Goal: Task Accomplishment & Management: Manage account settings

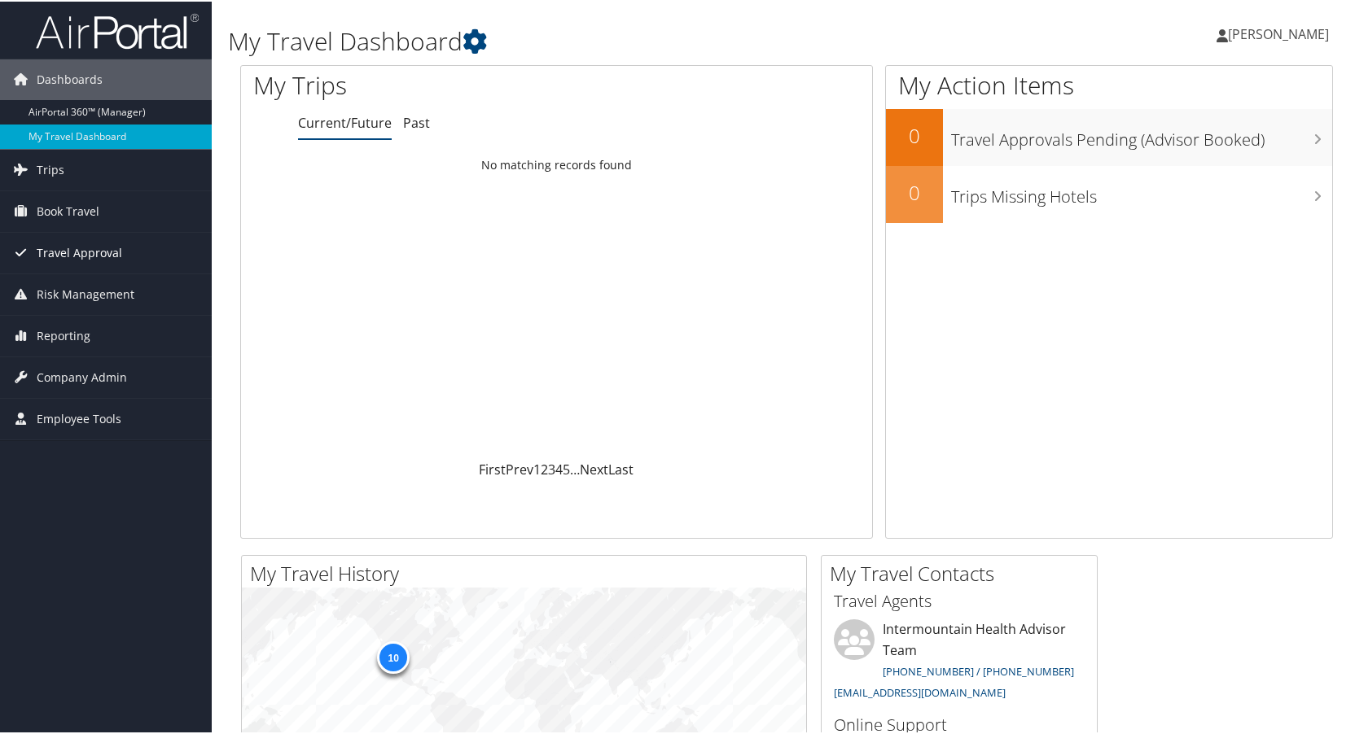
click at [64, 253] on span "Travel Approval" at bounding box center [79, 251] width 85 height 41
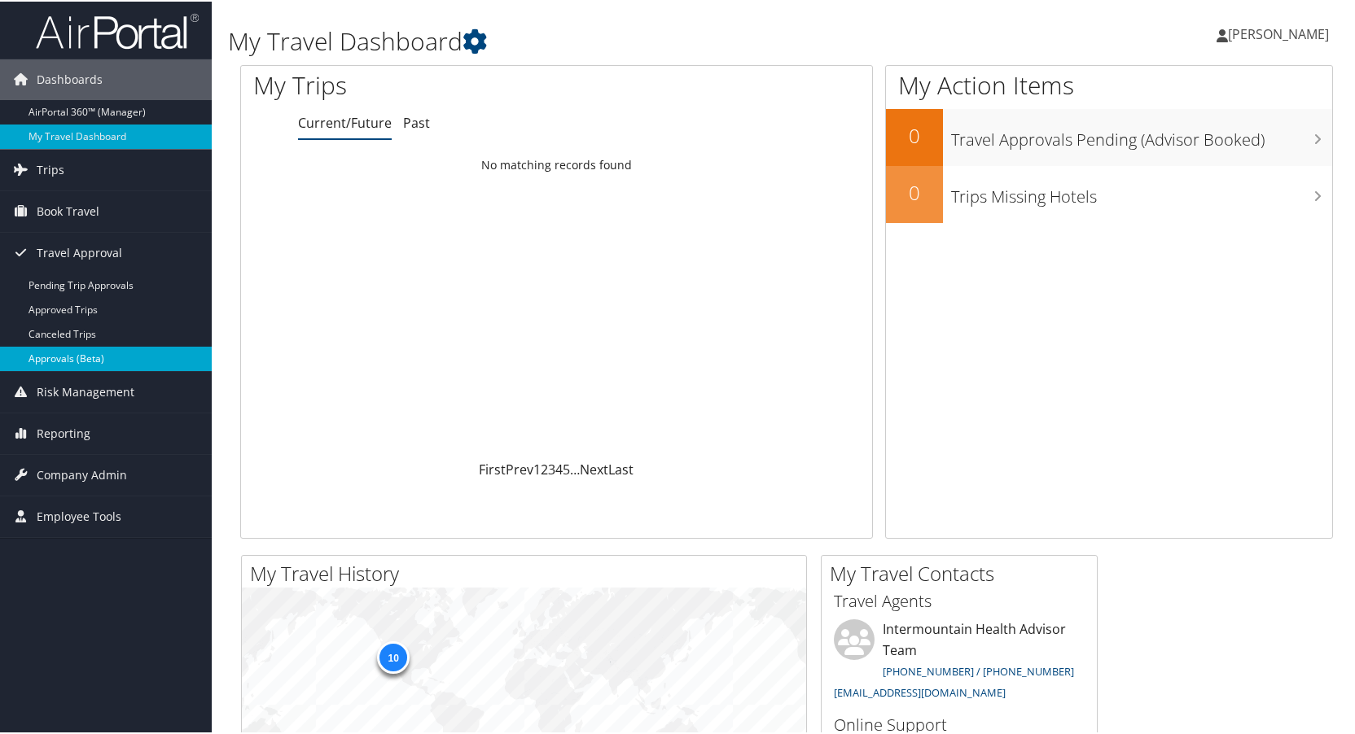
click at [62, 350] on link "Approvals (Beta)" at bounding box center [106, 357] width 212 height 24
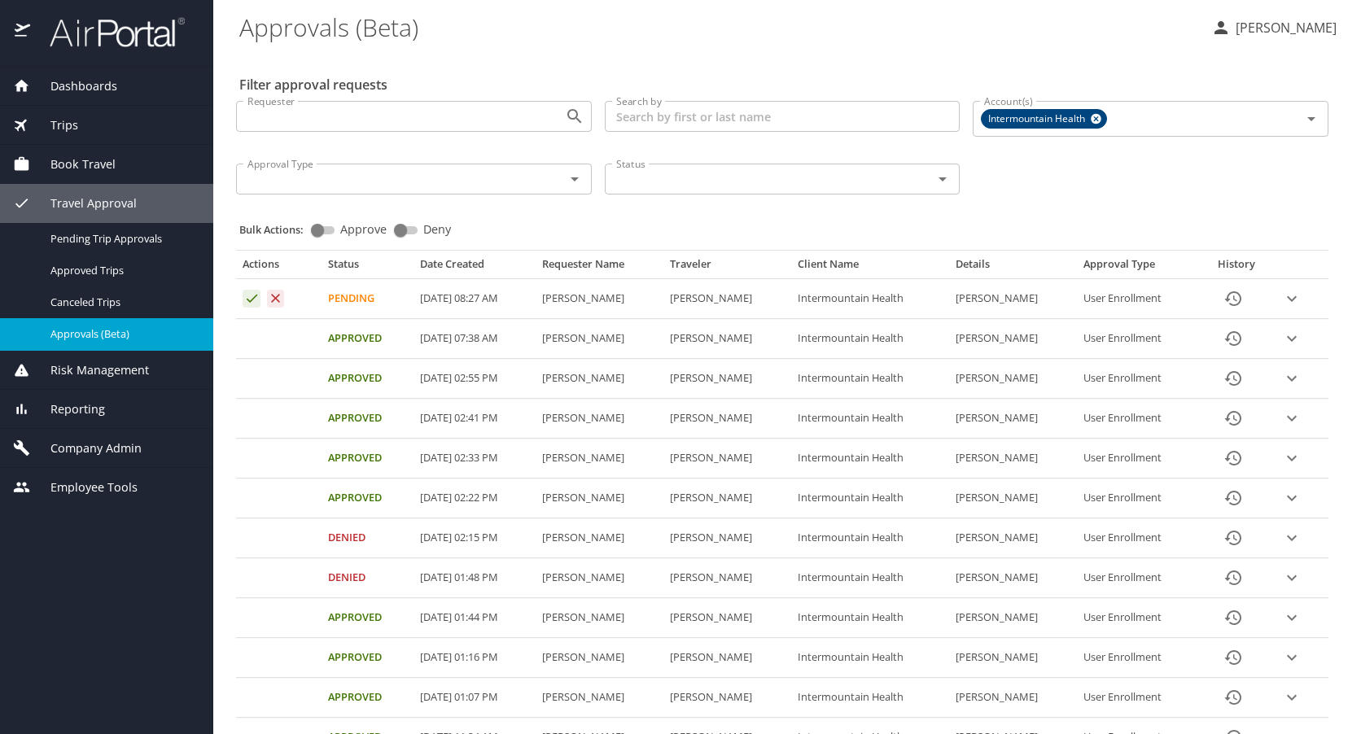
click at [1289, 537] on icon "expand row" at bounding box center [1292, 538] width 20 height 20
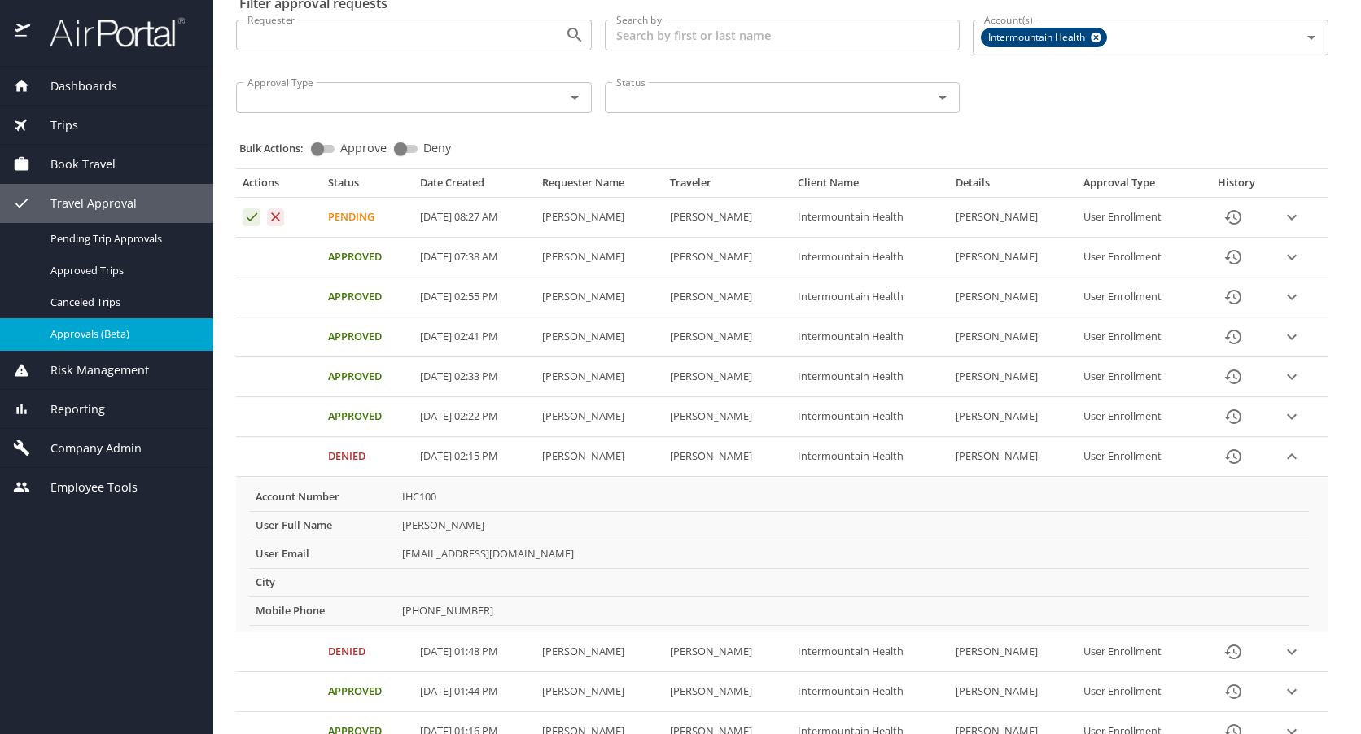
scroll to position [163, 0]
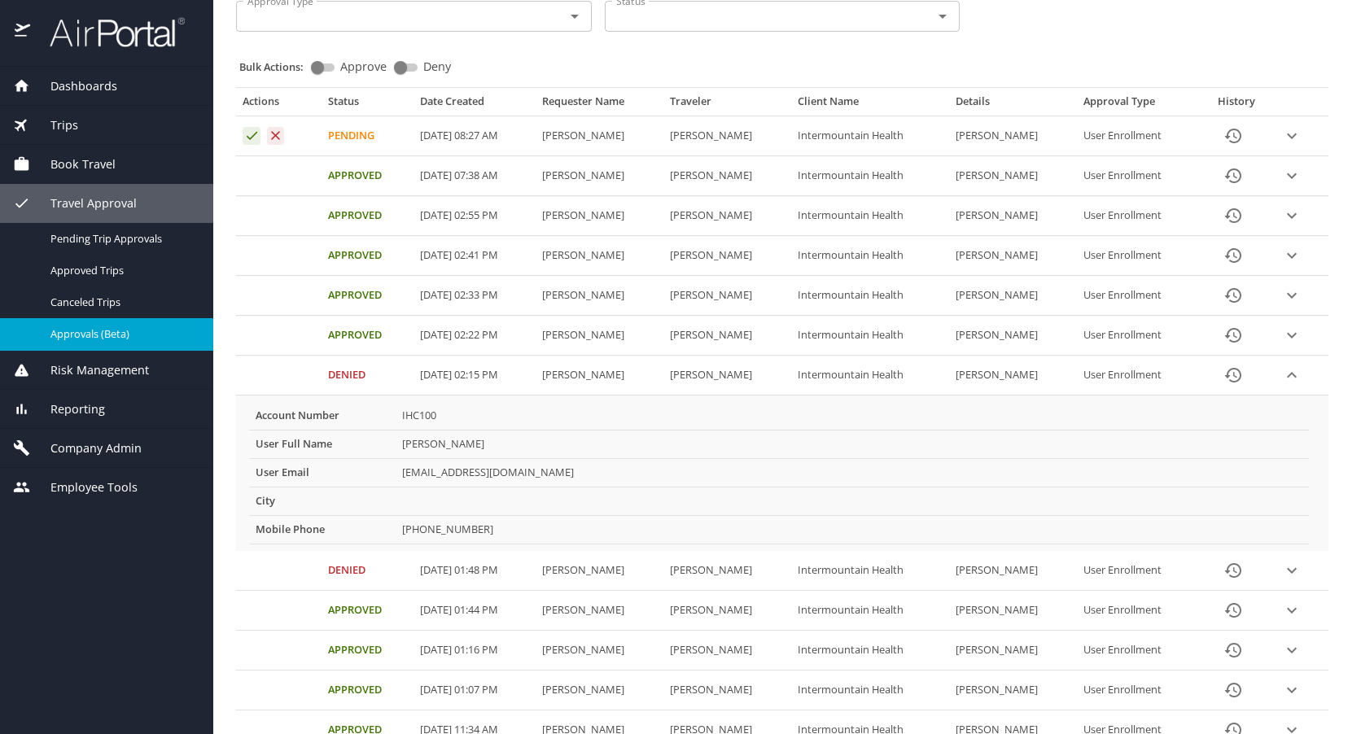
click at [1287, 375] on icon "expand row" at bounding box center [1292, 375] width 10 height 6
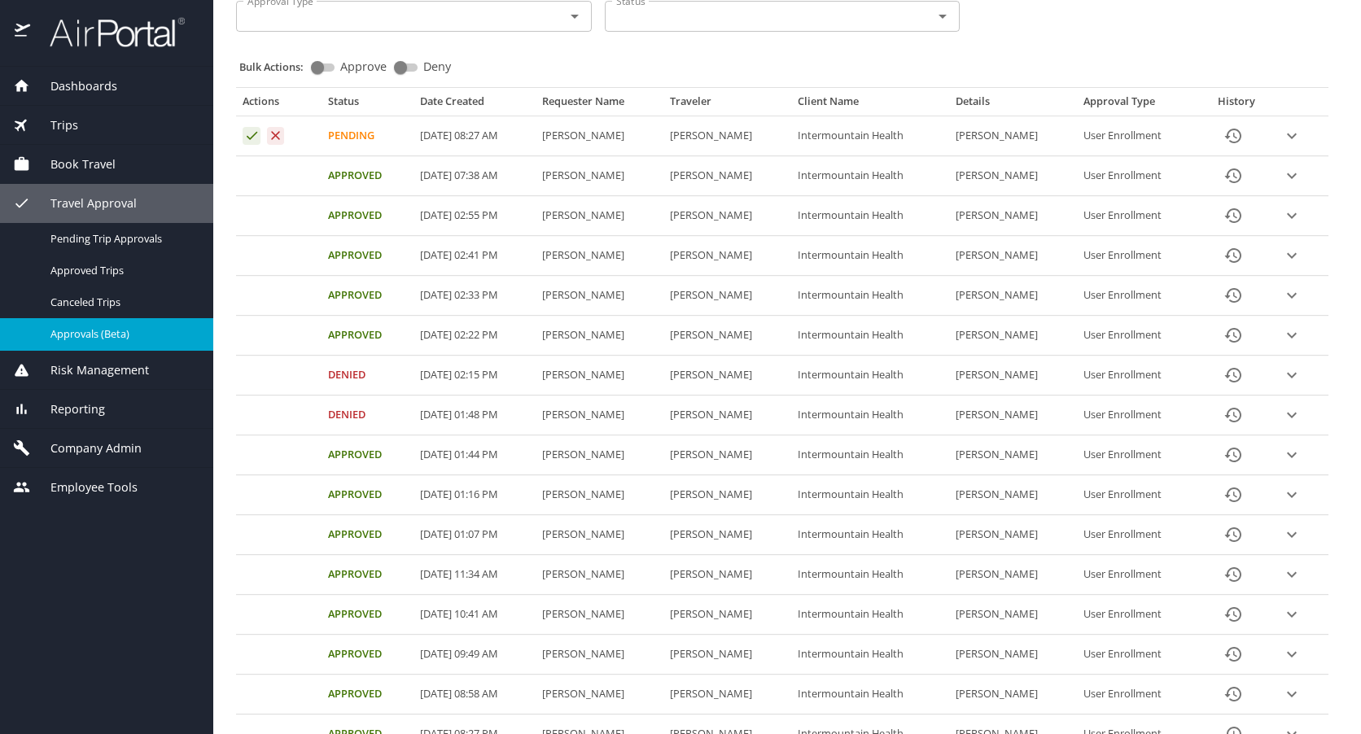
click at [82, 443] on span "Company Admin" at bounding box center [86, 449] width 112 height 18
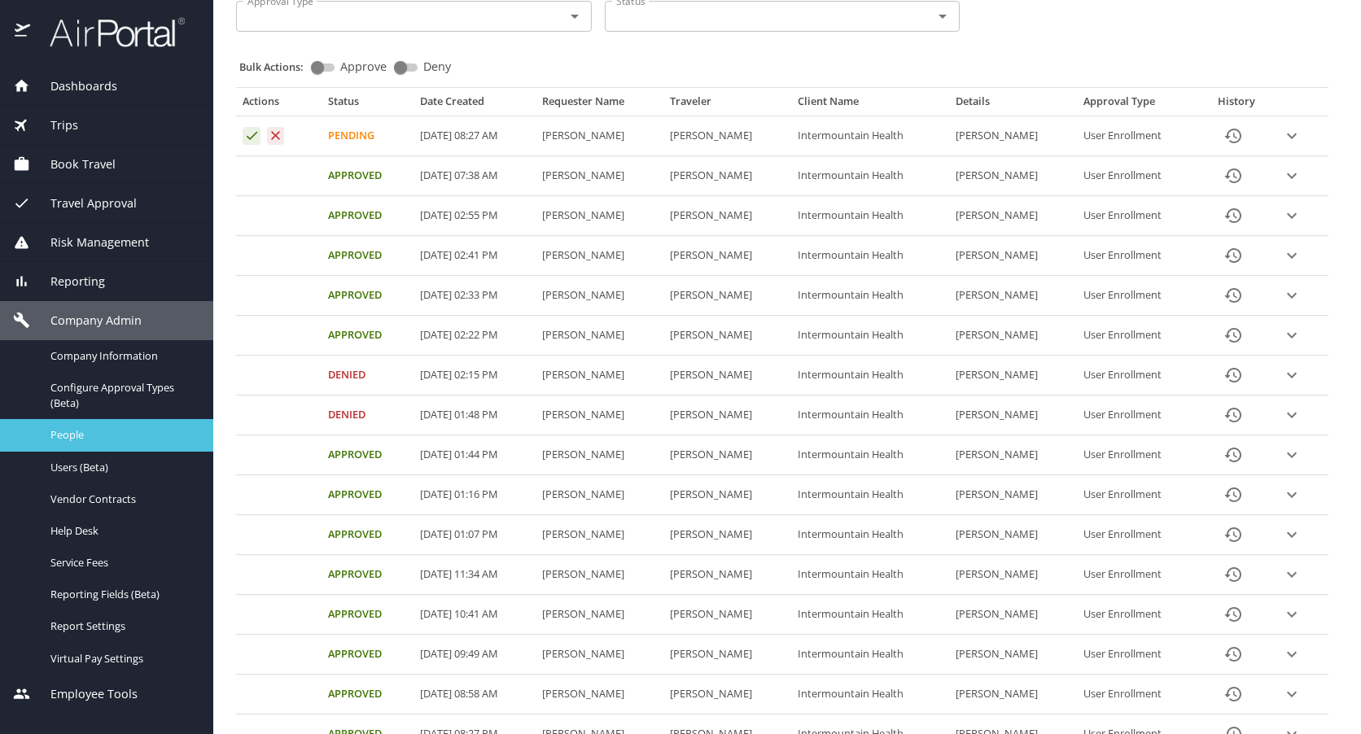
click at [85, 432] on span "People" at bounding box center [121, 434] width 143 height 15
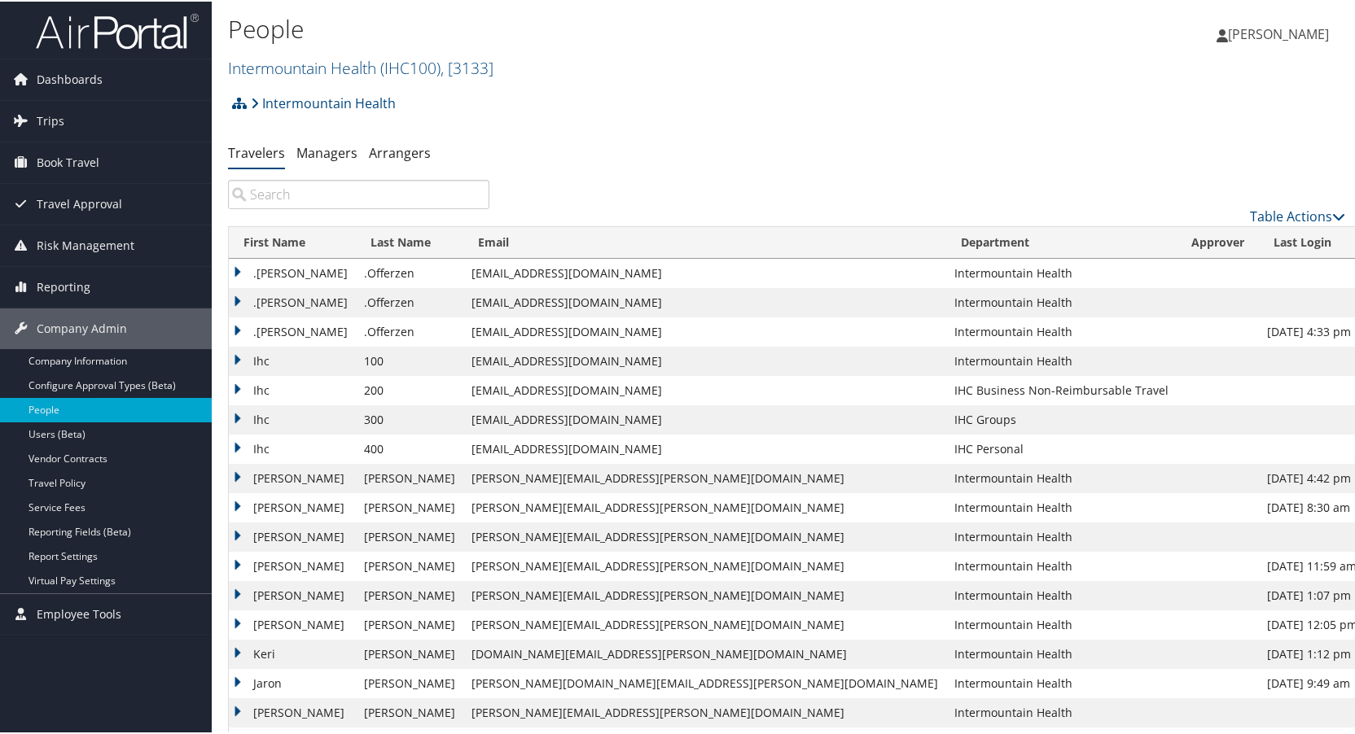
click at [317, 193] on input "search" at bounding box center [358, 192] width 261 height 29
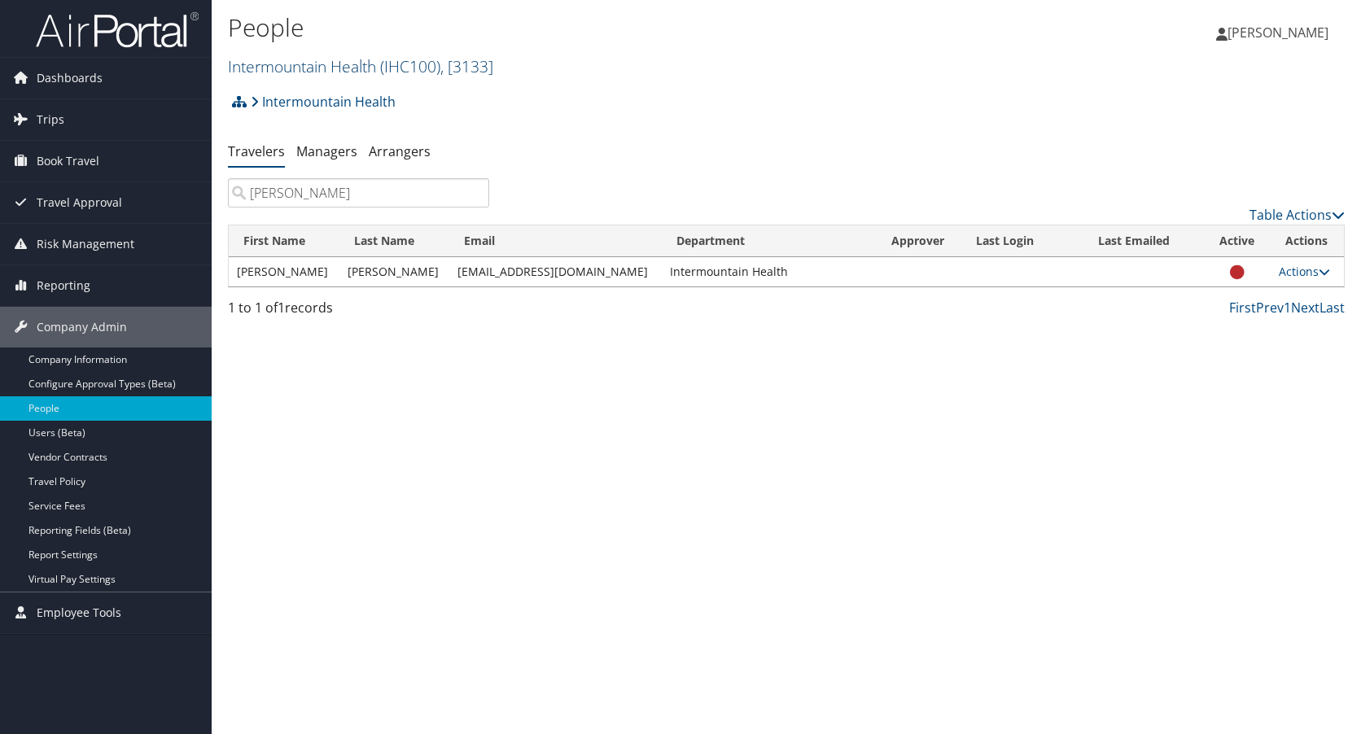
type input "[PERSON_NAME]"
click at [318, 68] on link "Intermountain Health ( IHC100 ) , [ 3133 ]" at bounding box center [360, 66] width 265 height 22
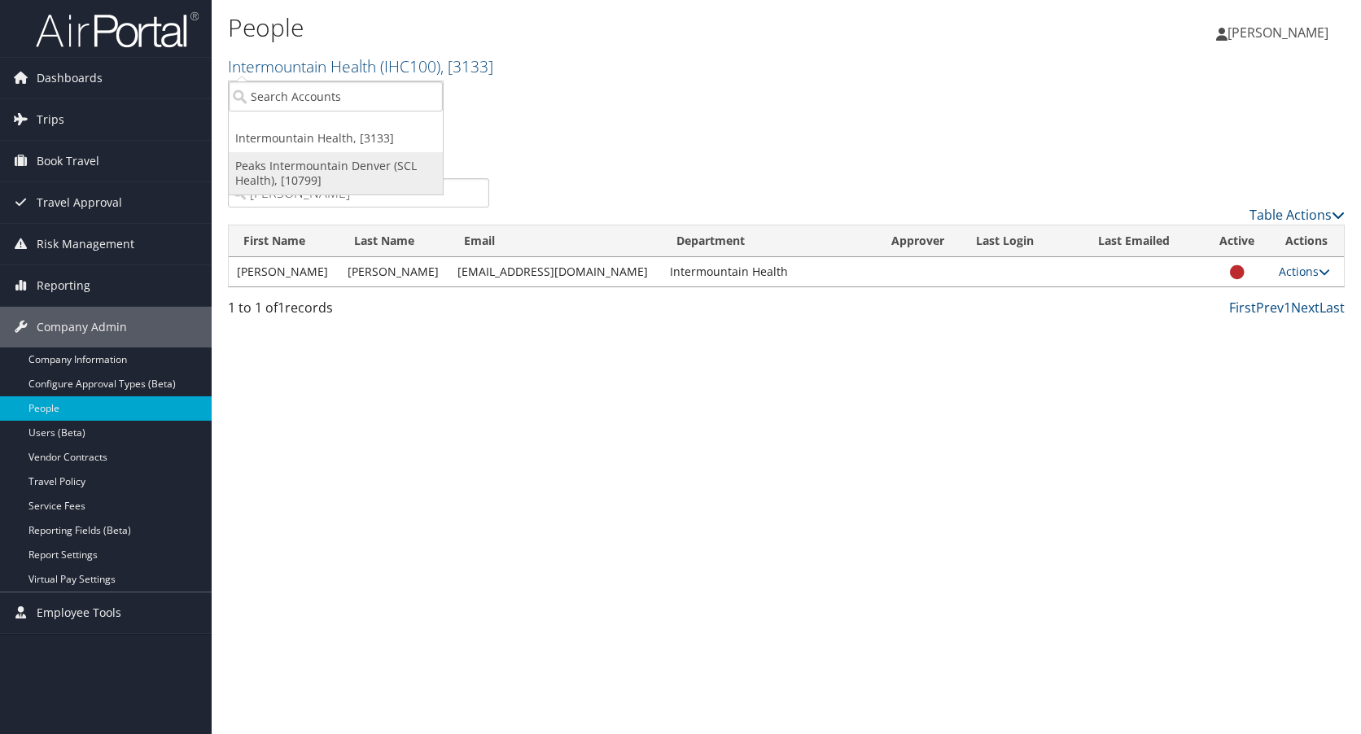
click at [294, 170] on link "Peaks Intermountain Denver (SCL Health), [10799]" at bounding box center [336, 173] width 214 height 42
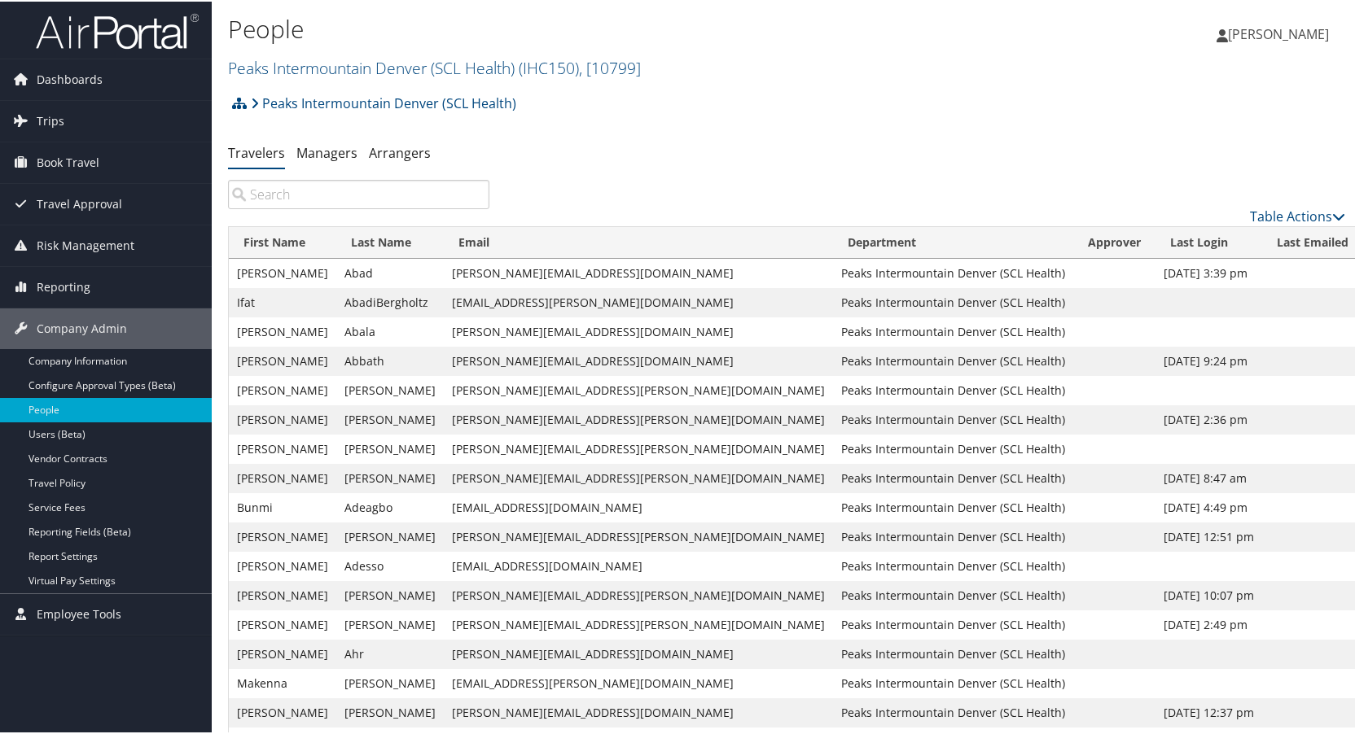
click at [291, 189] on input "search" at bounding box center [358, 192] width 261 height 29
paste input "j"
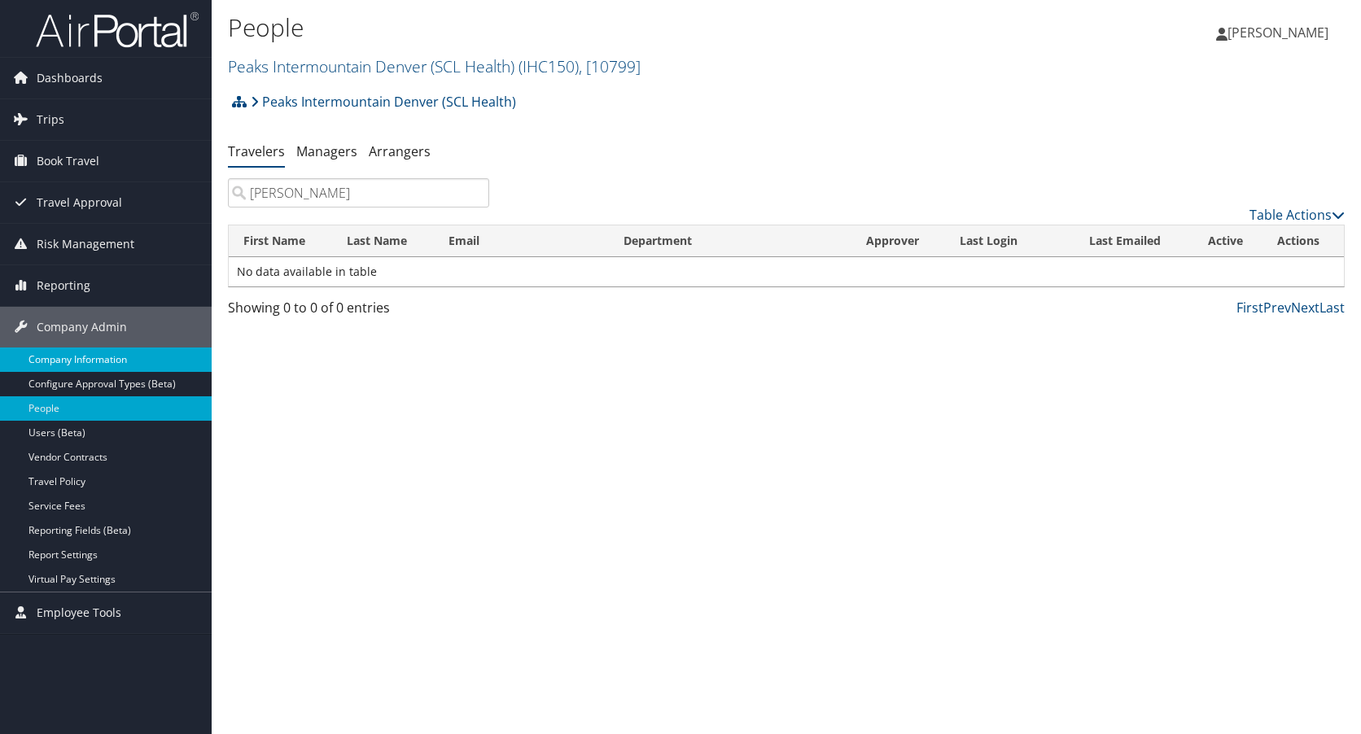
type input "[PERSON_NAME]"
drag, startPoint x: 298, startPoint y: 189, endPoint x: 243, endPoint y: 183, distance: 54.9
click at [243, 183] on input "[PERSON_NAME]" at bounding box center [358, 192] width 261 height 29
click at [389, 63] on link "Peaks Intermountain Denver (SCL Health) ( IHC150 ) , [ 10799 ]" at bounding box center [434, 66] width 413 height 22
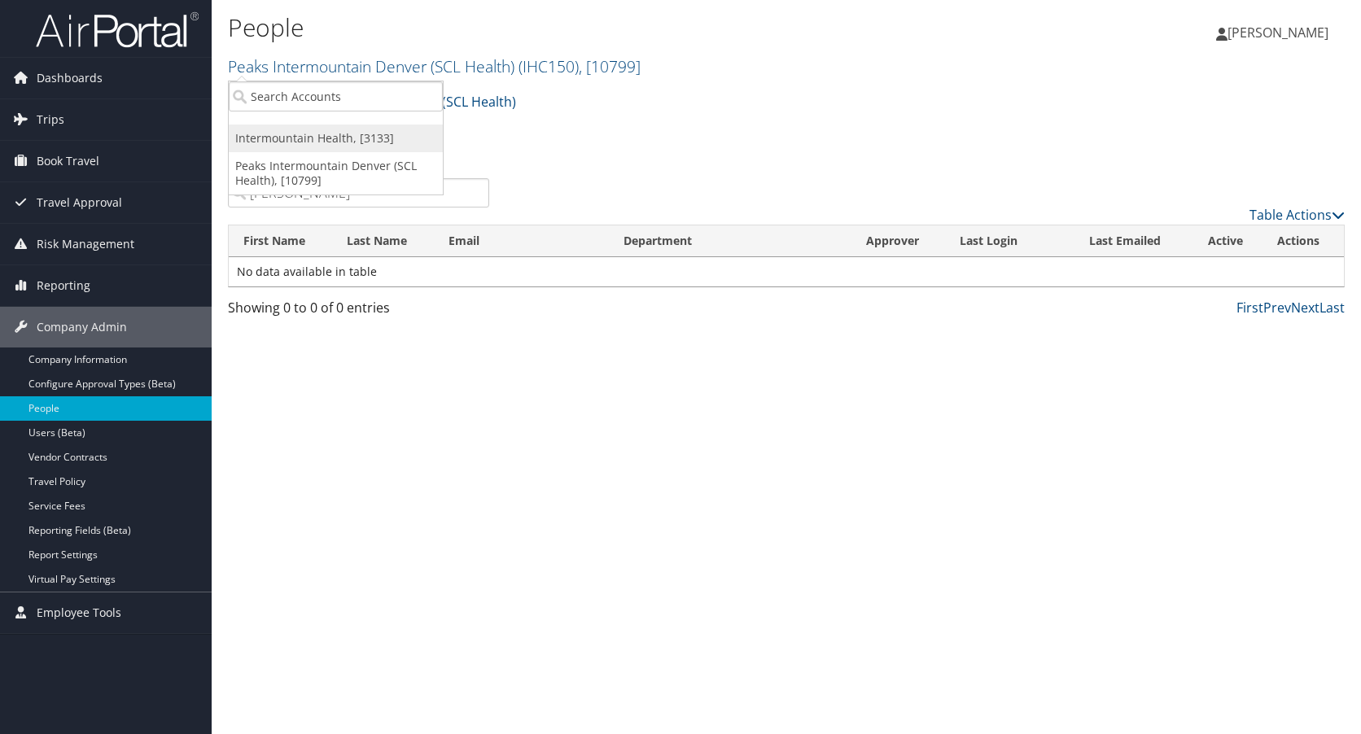
click at [330, 136] on link "Intermountain Health, [3133]" at bounding box center [336, 139] width 214 height 28
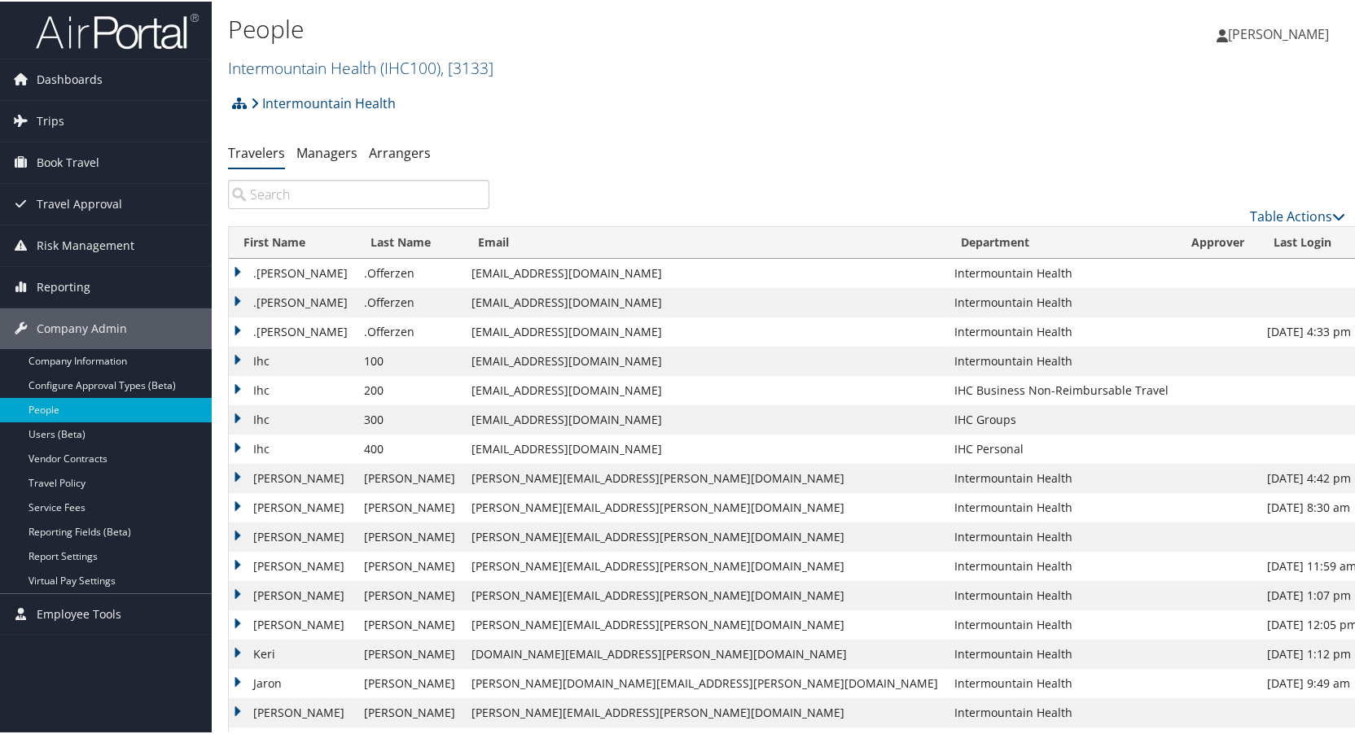
click at [313, 186] on input "search" at bounding box center [358, 192] width 261 height 29
paste input "[PERSON_NAME]"
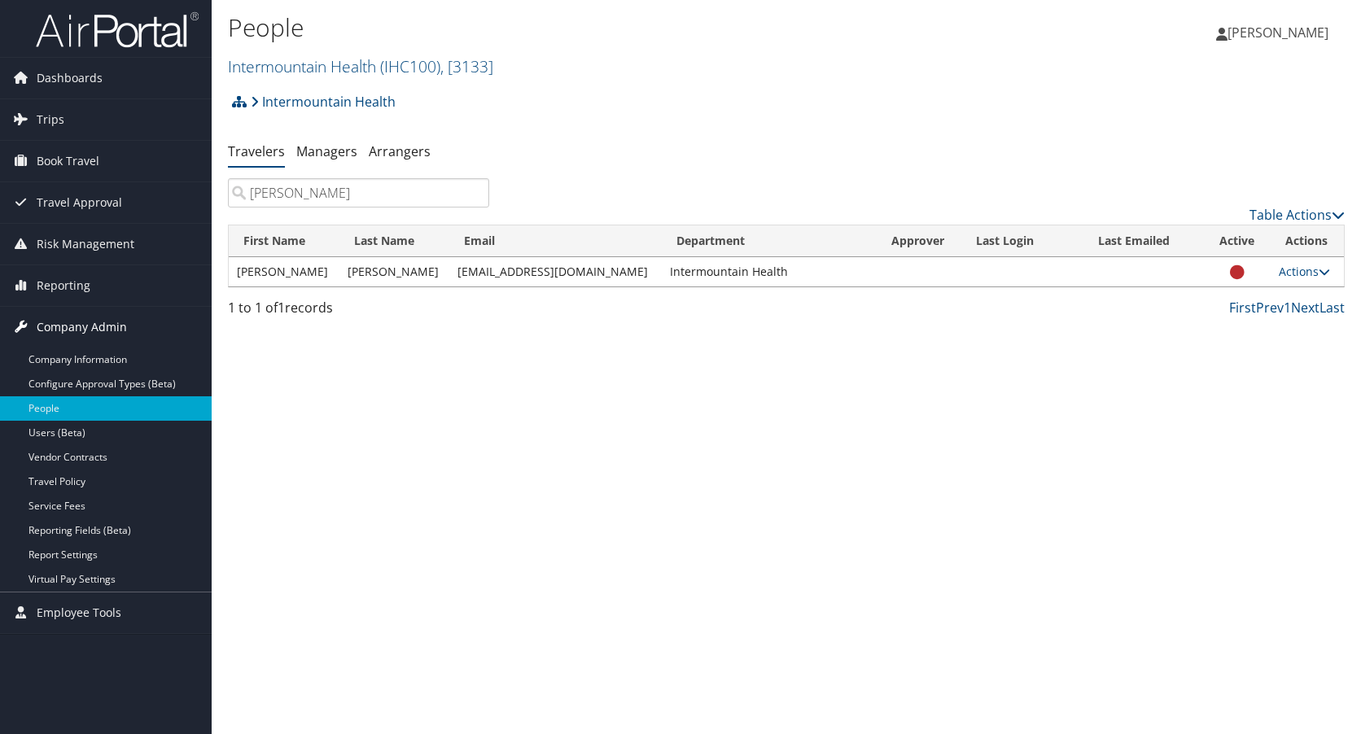
type input "[PERSON_NAME]"
click at [90, 204] on span "Travel Approval" at bounding box center [79, 202] width 85 height 41
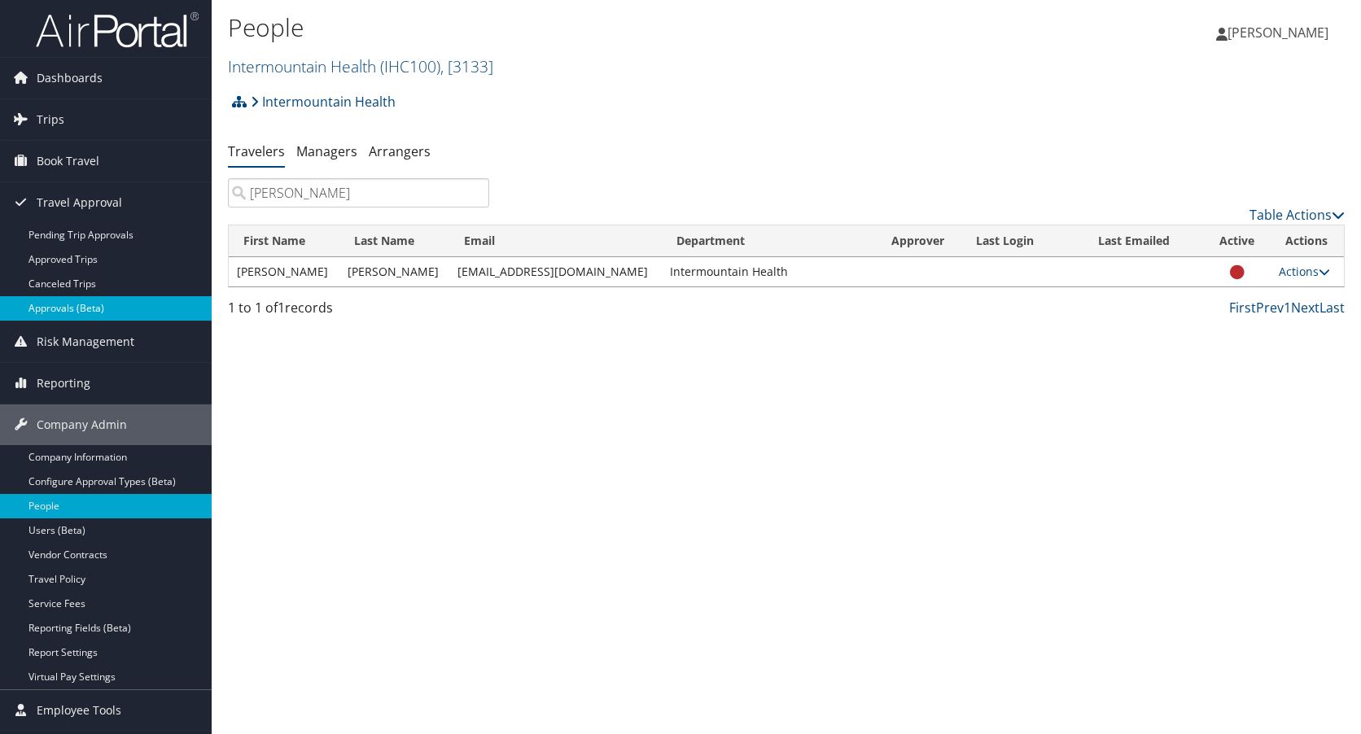
click at [72, 301] on link "Approvals (Beta)" at bounding box center [106, 308] width 212 height 24
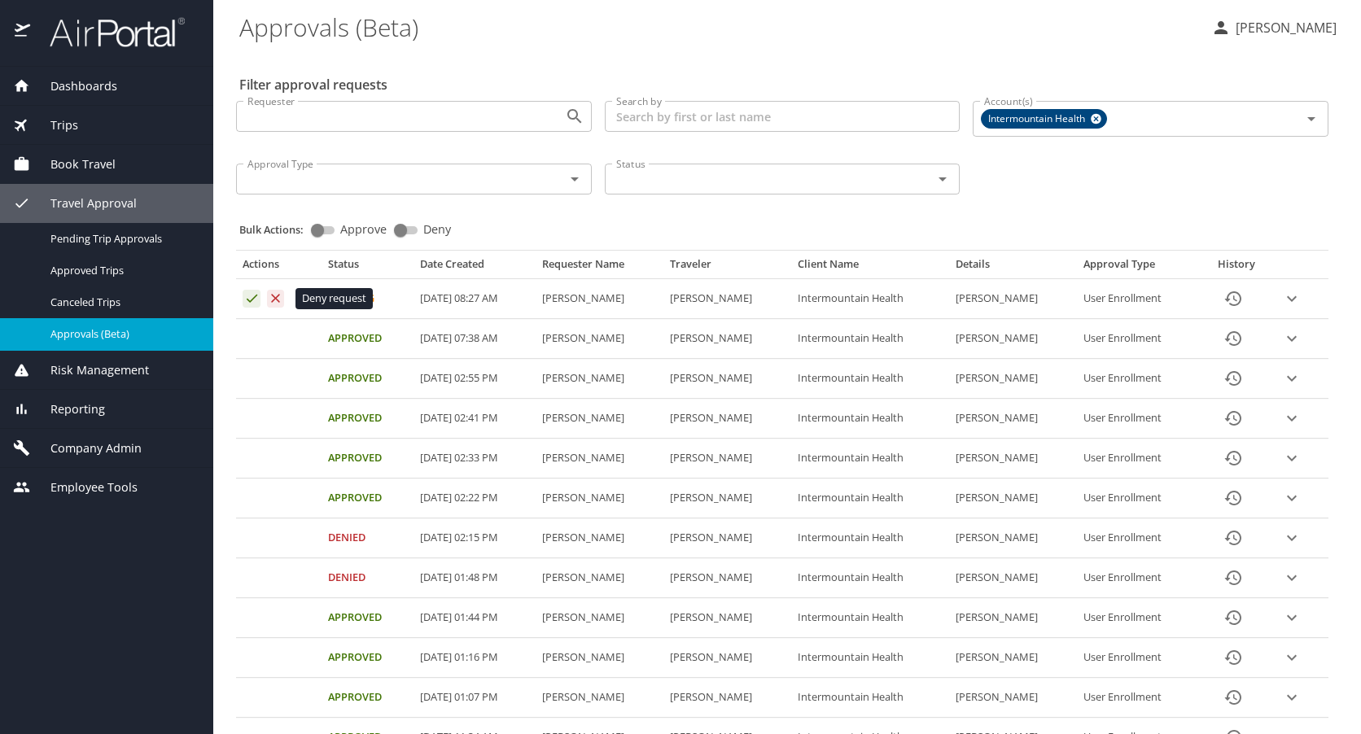
click at [277, 296] on icon "Approval table" at bounding box center [275, 298] width 15 height 15
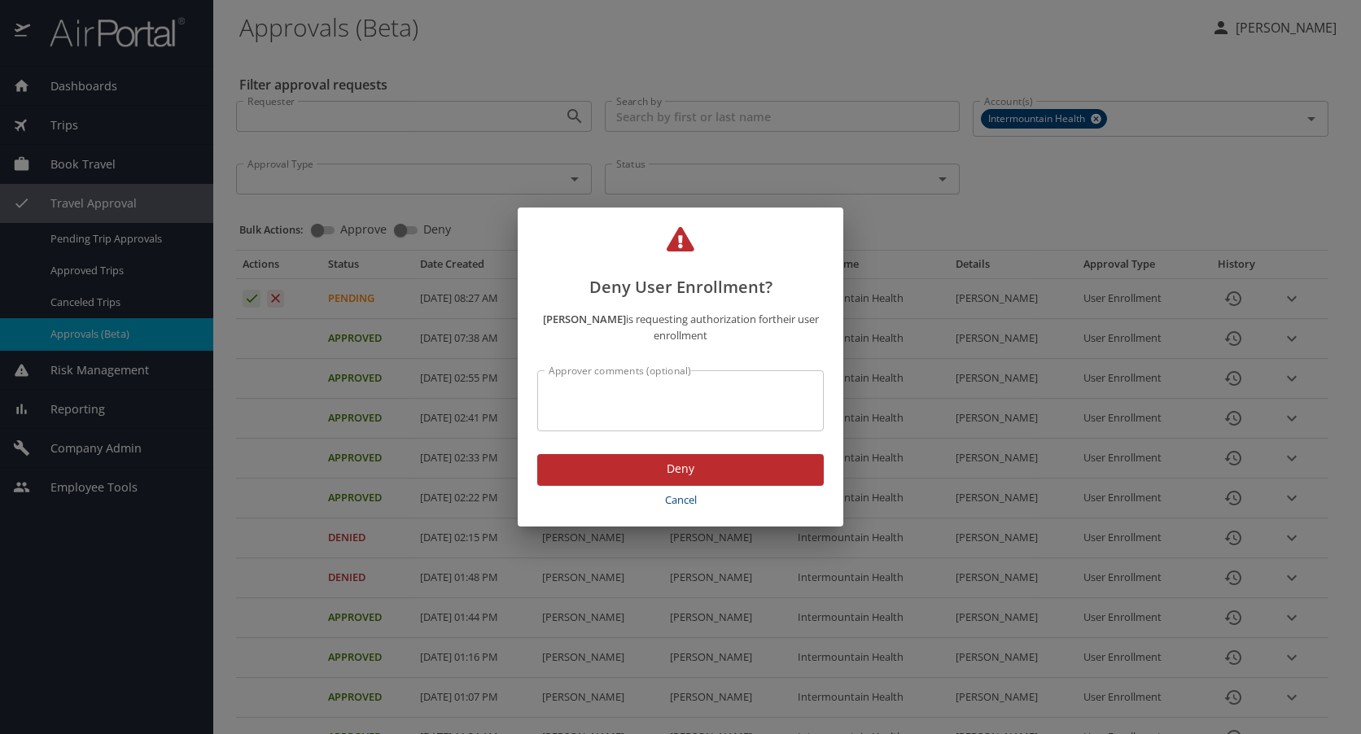
click at [616, 381] on div "Approver comments (optional)" at bounding box center [680, 400] width 287 height 61
type textarea ".com instead of .org"
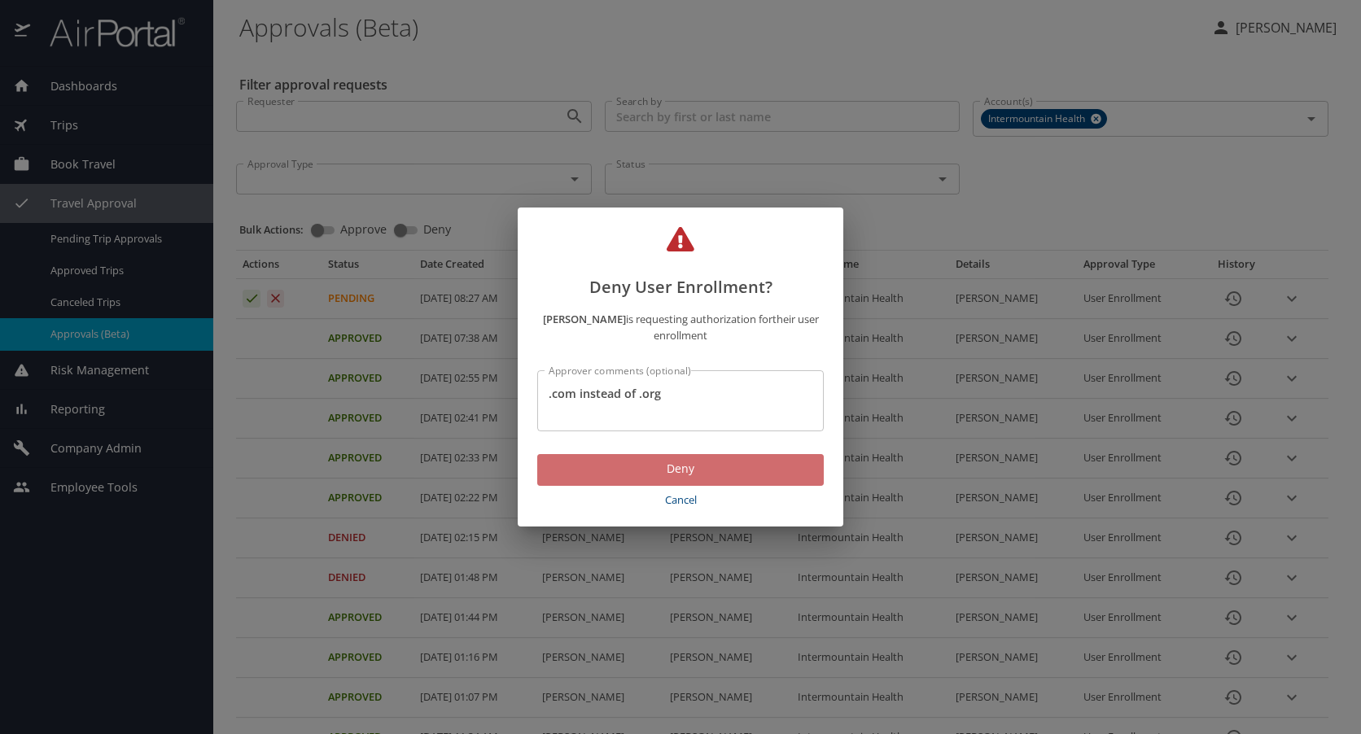
click at [655, 464] on span "Deny" at bounding box center [680, 469] width 261 height 20
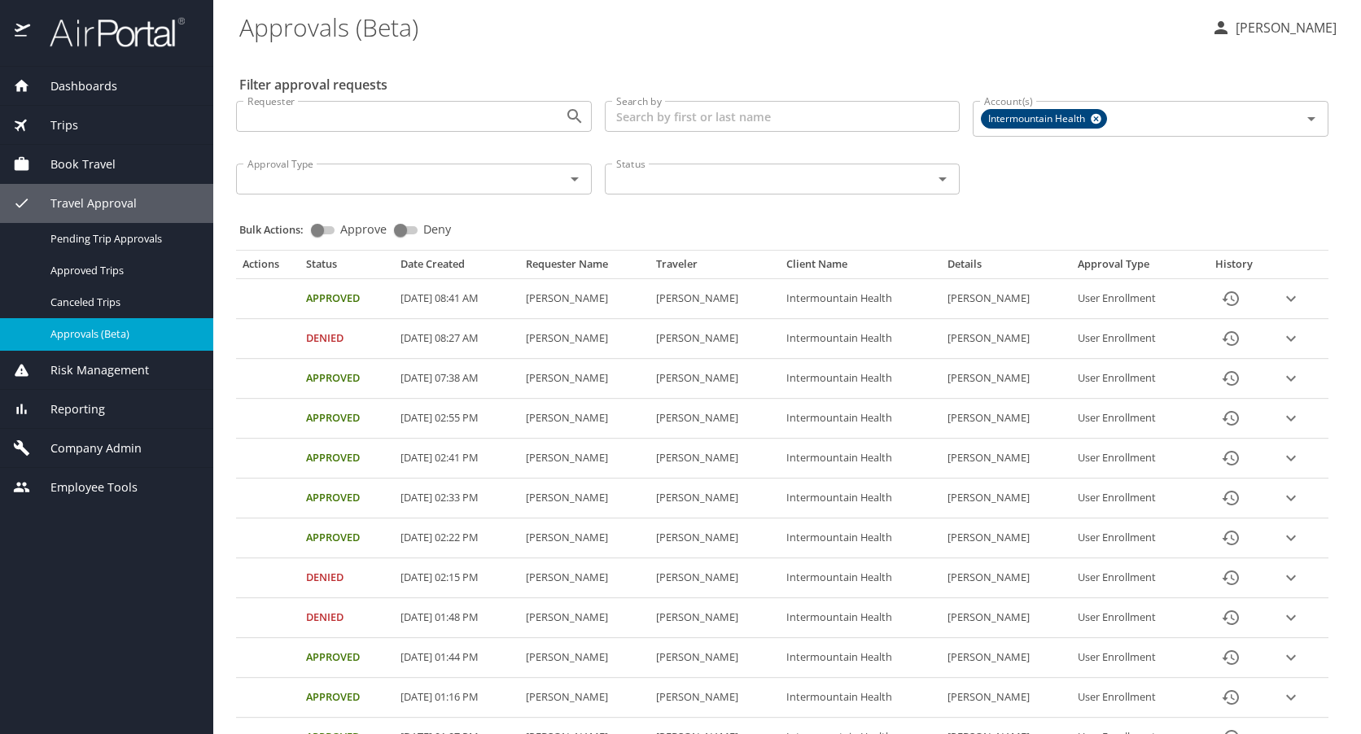
click at [74, 446] on span "Company Admin" at bounding box center [86, 449] width 112 height 18
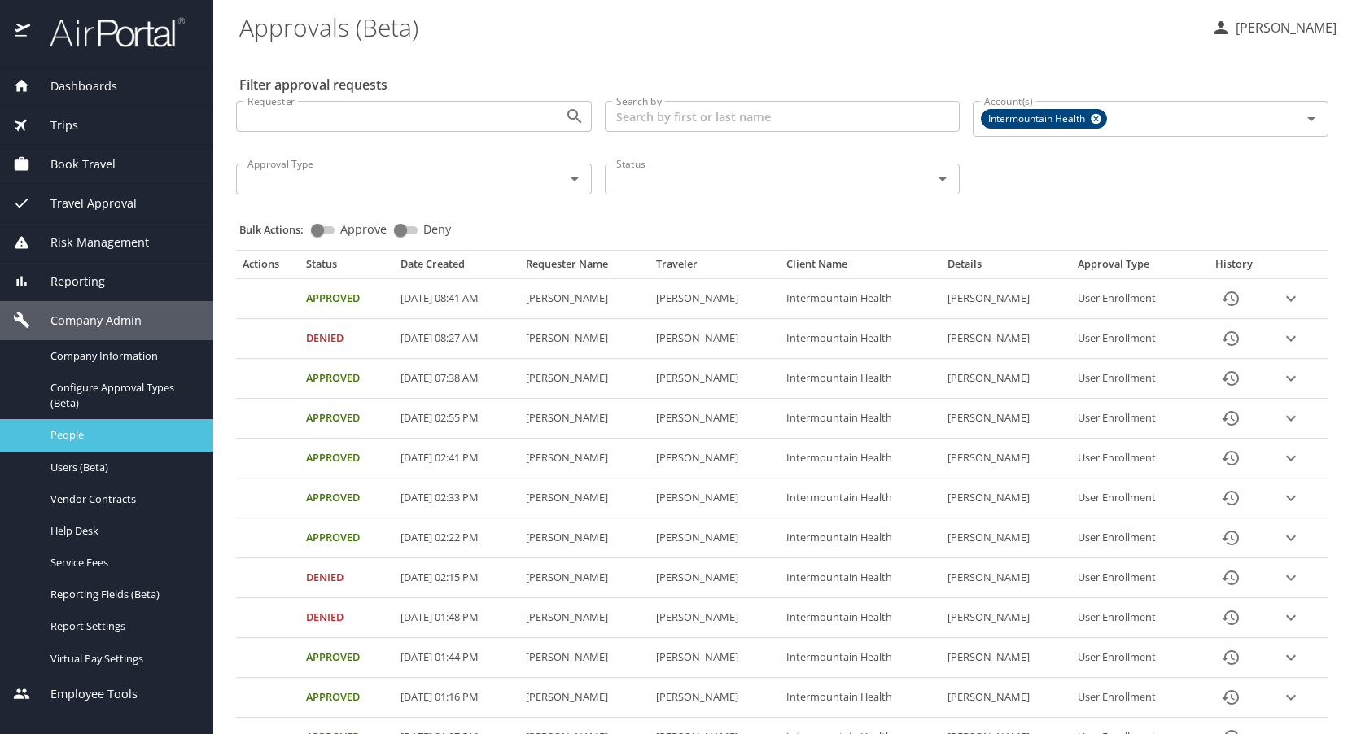
click at [75, 439] on span "People" at bounding box center [121, 434] width 143 height 15
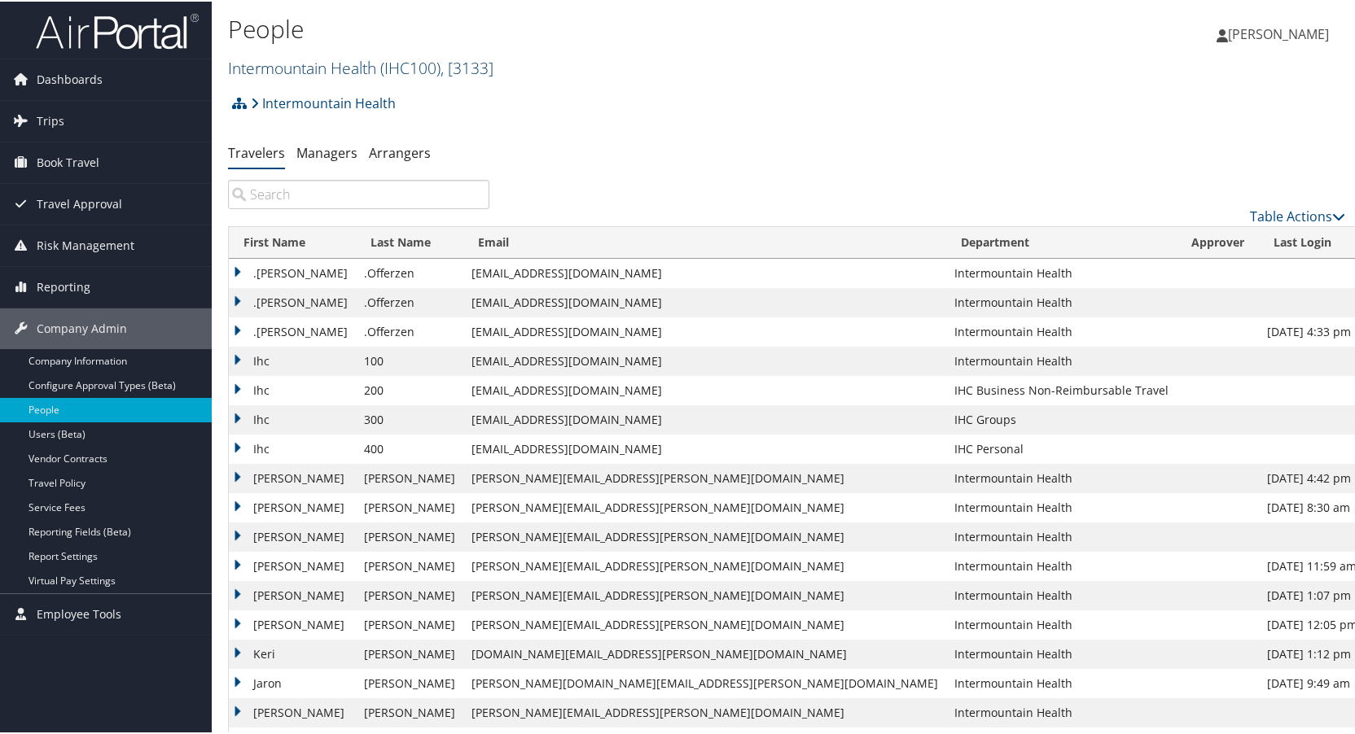
click at [350, 61] on link "Intermountain Health ( IHC100 ) , [ 3133 ]" at bounding box center [360, 66] width 265 height 22
click at [284, 169] on link "Peaks Intermountain Denver (SCL Health), [10799]" at bounding box center [336, 173] width 214 height 42
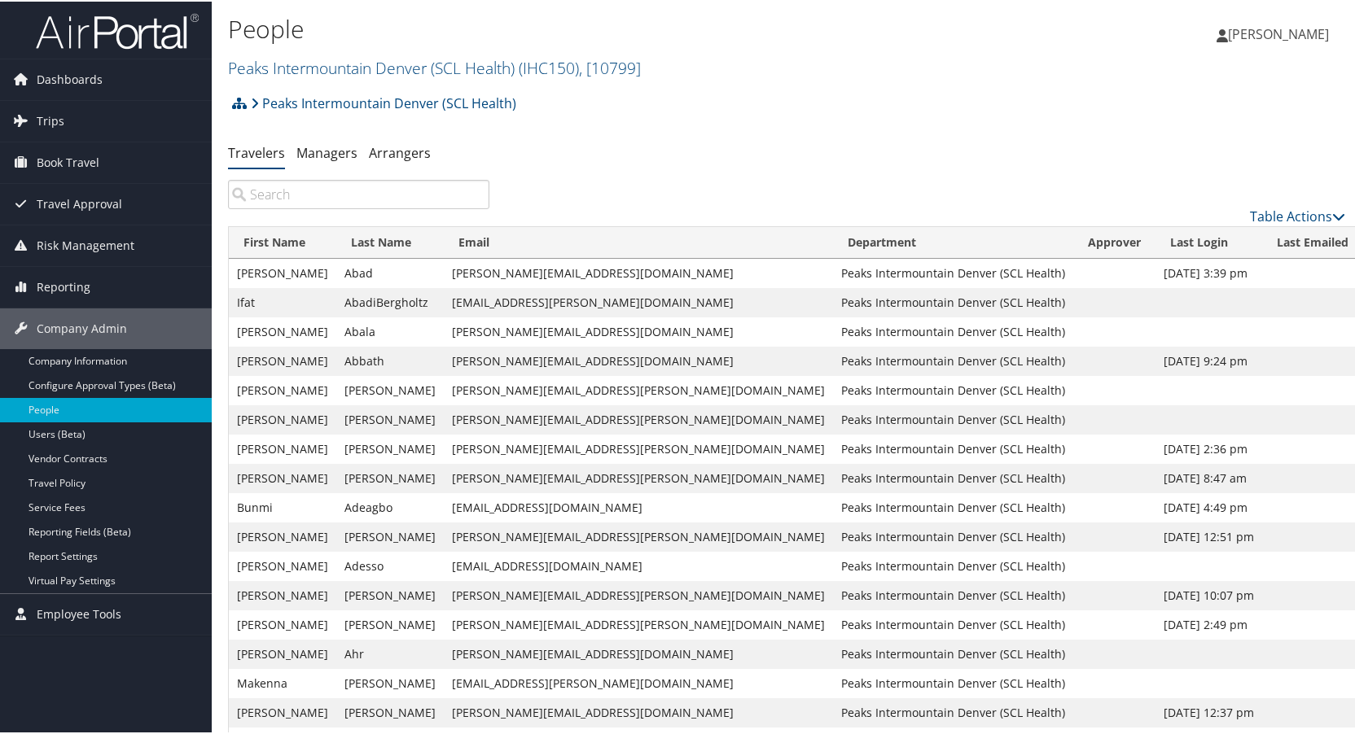
click at [300, 192] on input "search" at bounding box center [358, 192] width 261 height 29
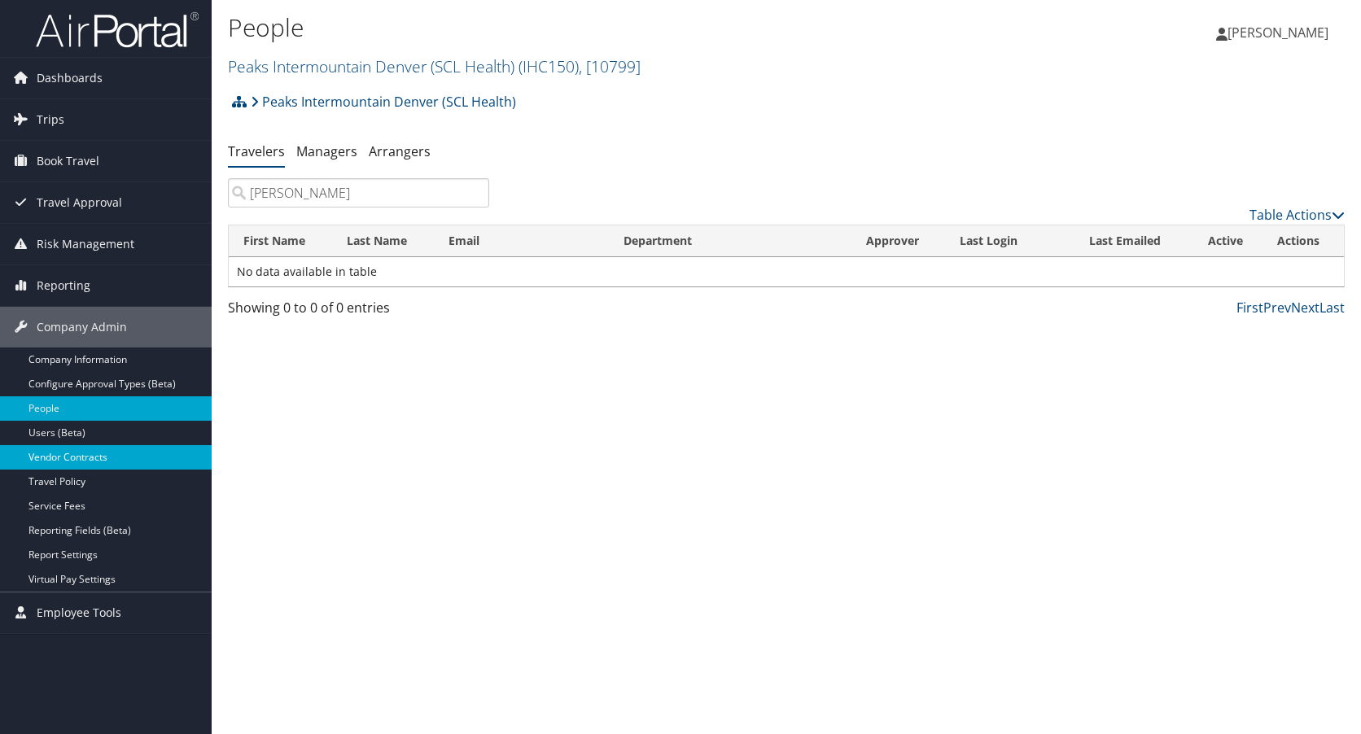
type input "[PERSON_NAME]"
drag, startPoint x: 367, startPoint y: 190, endPoint x: 244, endPoint y: 195, distance: 123.0
click at [244, 195] on input "[PERSON_NAME]" at bounding box center [358, 192] width 261 height 29
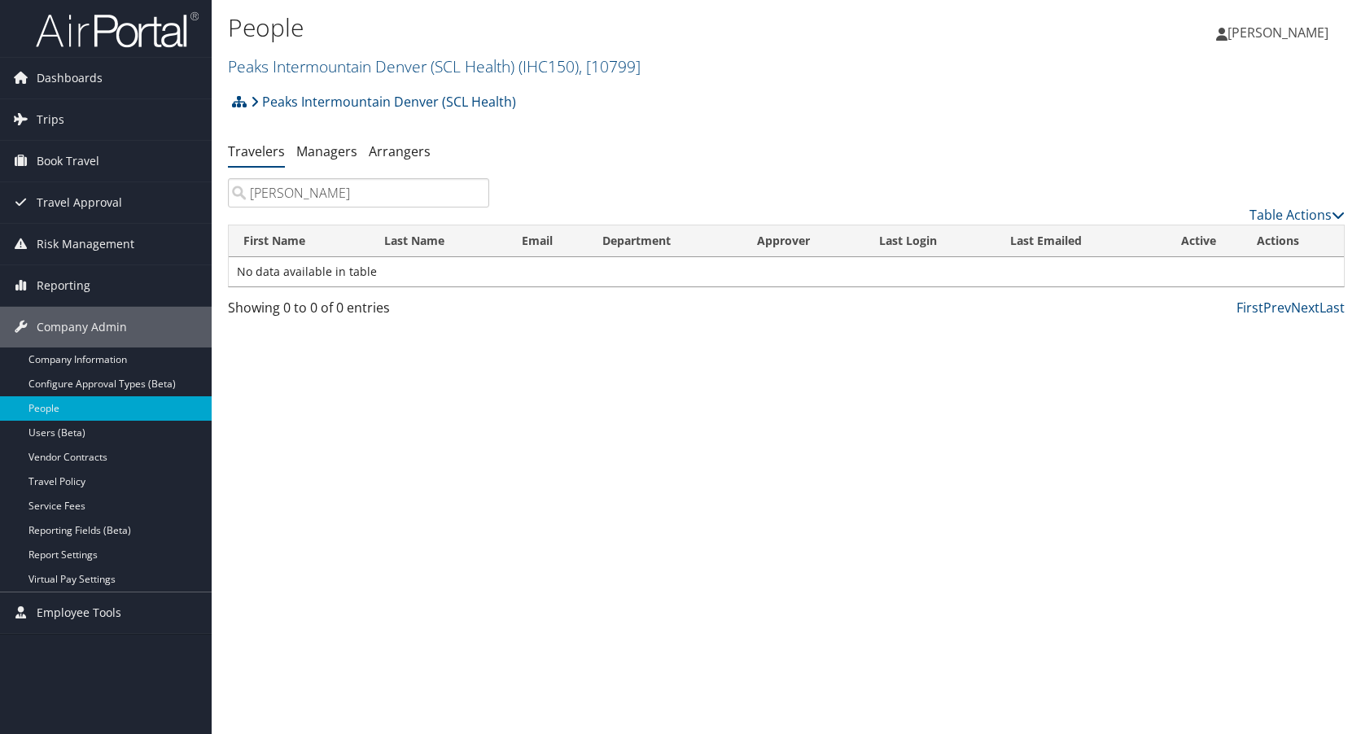
click at [389, 194] on input "[PERSON_NAME]" at bounding box center [358, 192] width 261 height 29
click at [476, 193] on input "sally cunningham" at bounding box center [358, 192] width 261 height 29
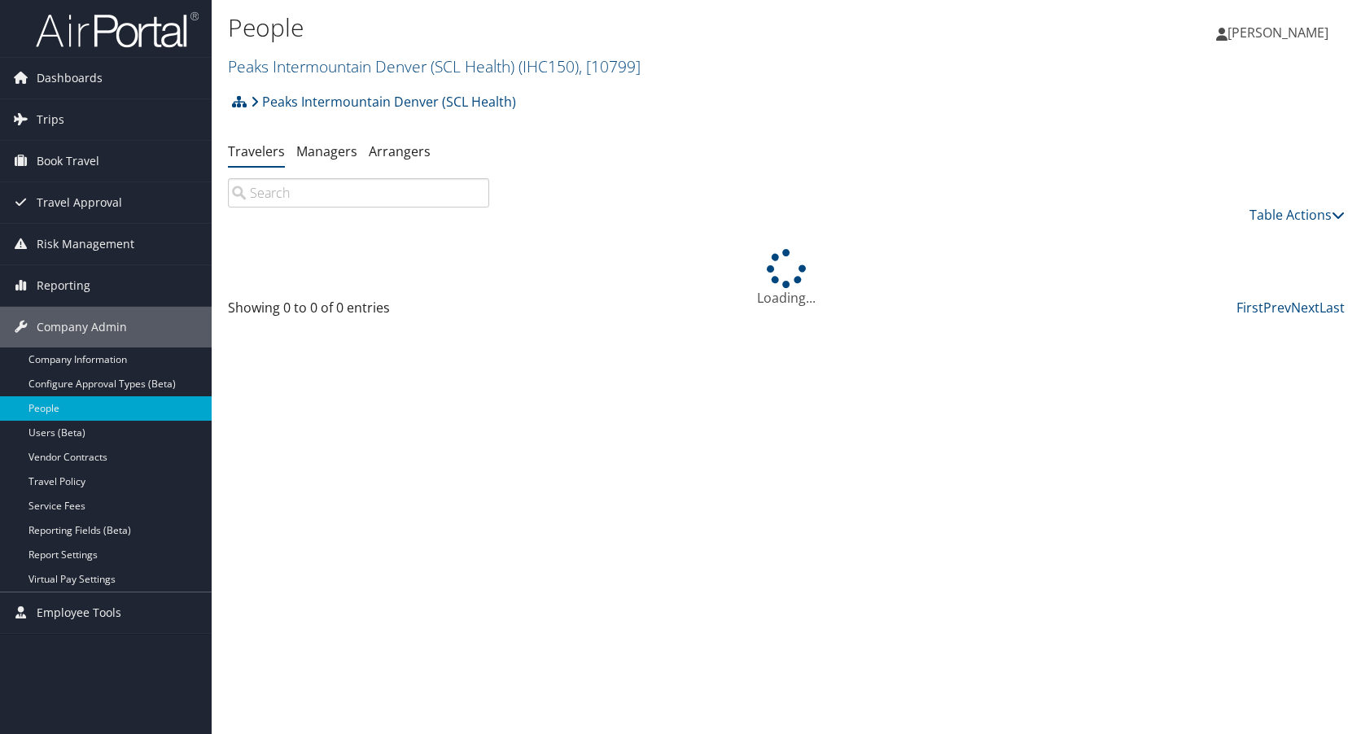
paste input "Xiantuo Wu"
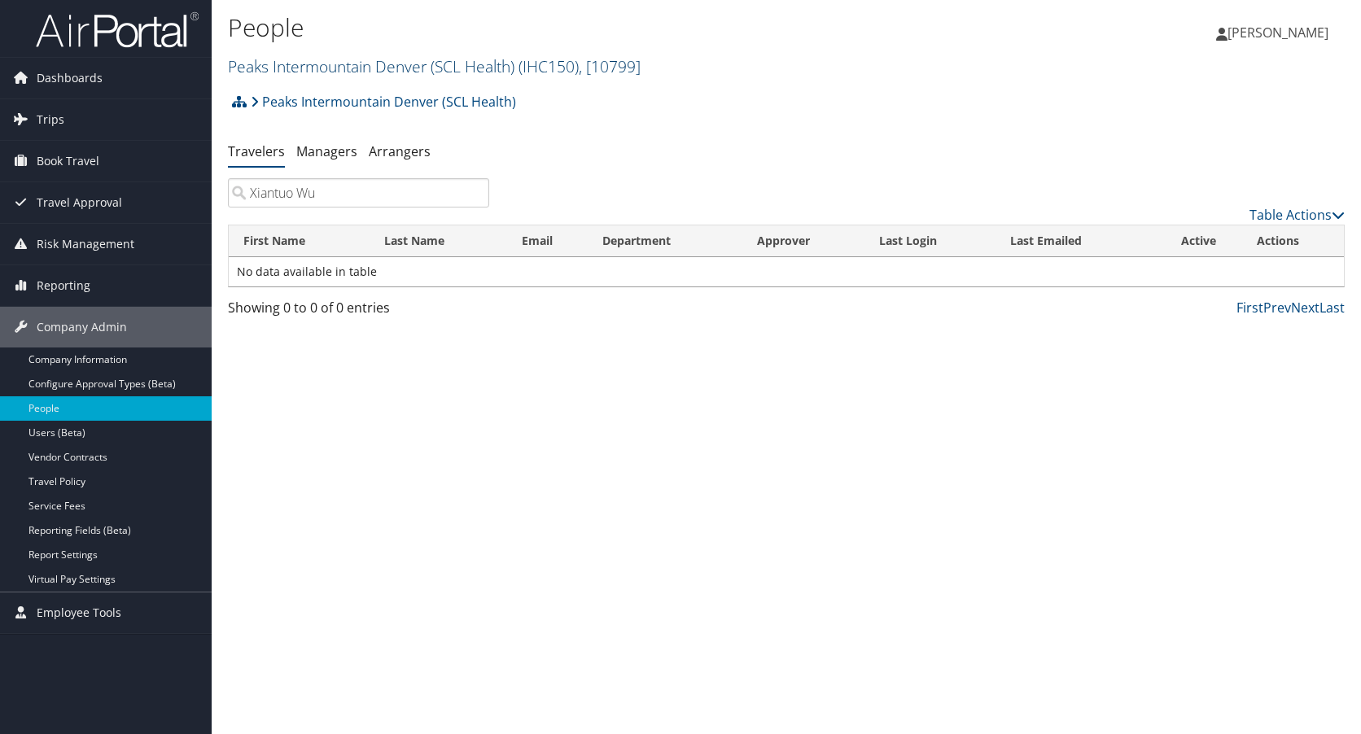
type input "Xiantuo Wu"
click at [376, 62] on link "Peaks Intermountain Denver (SCL Health) ( IHC150 ) , [ 10799 ]" at bounding box center [434, 66] width 413 height 22
click at [292, 134] on link "Intermountain Health, [3133]" at bounding box center [336, 139] width 214 height 28
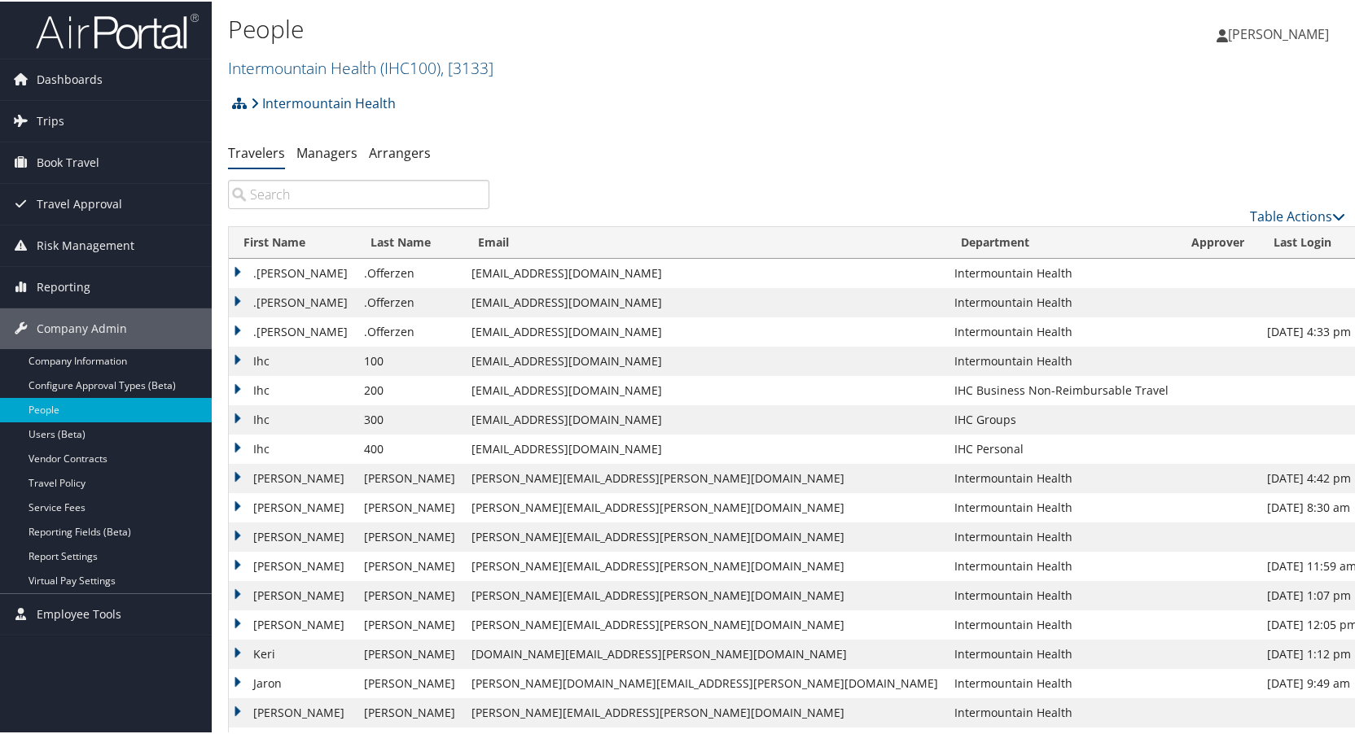
click at [303, 186] on input "search" at bounding box center [358, 192] width 261 height 29
paste input "Xiantuo Wu"
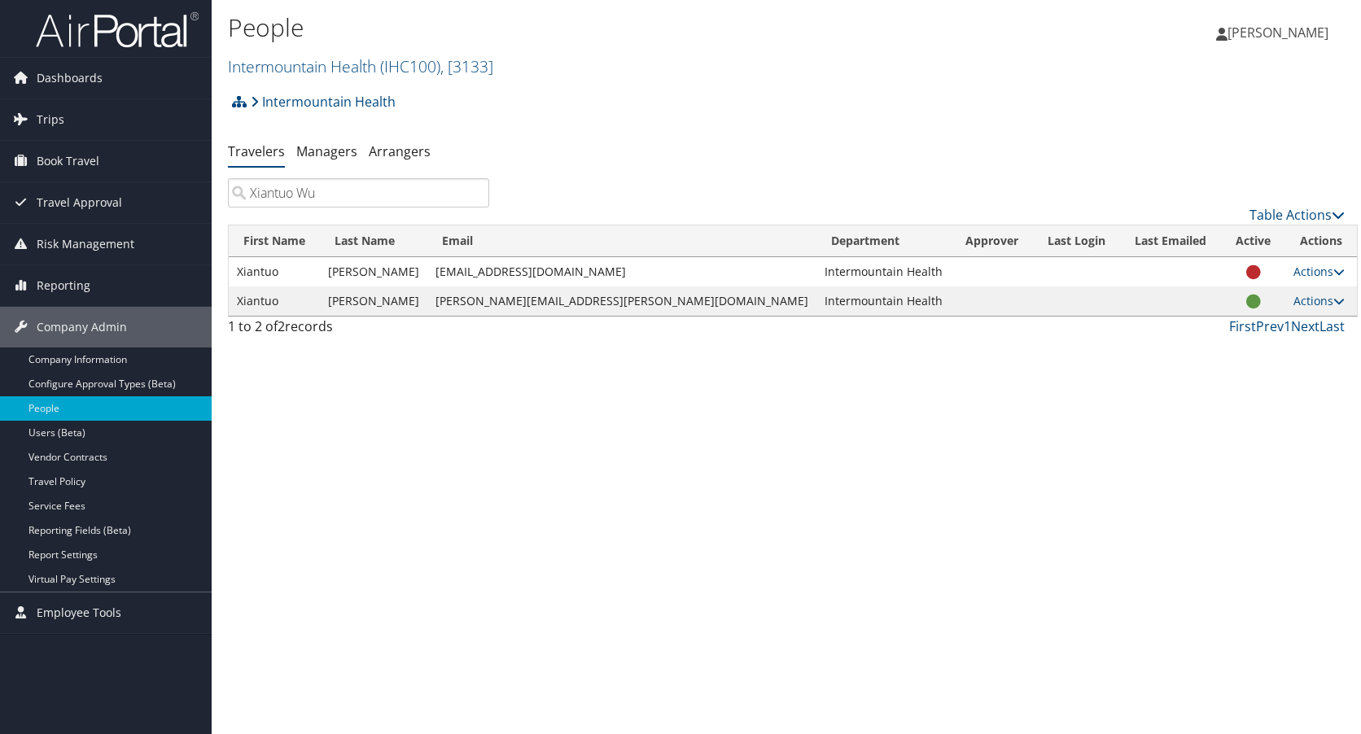
type input "Xiantuo Wu"
click at [55, 198] on span "Travel Approval" at bounding box center [79, 202] width 85 height 41
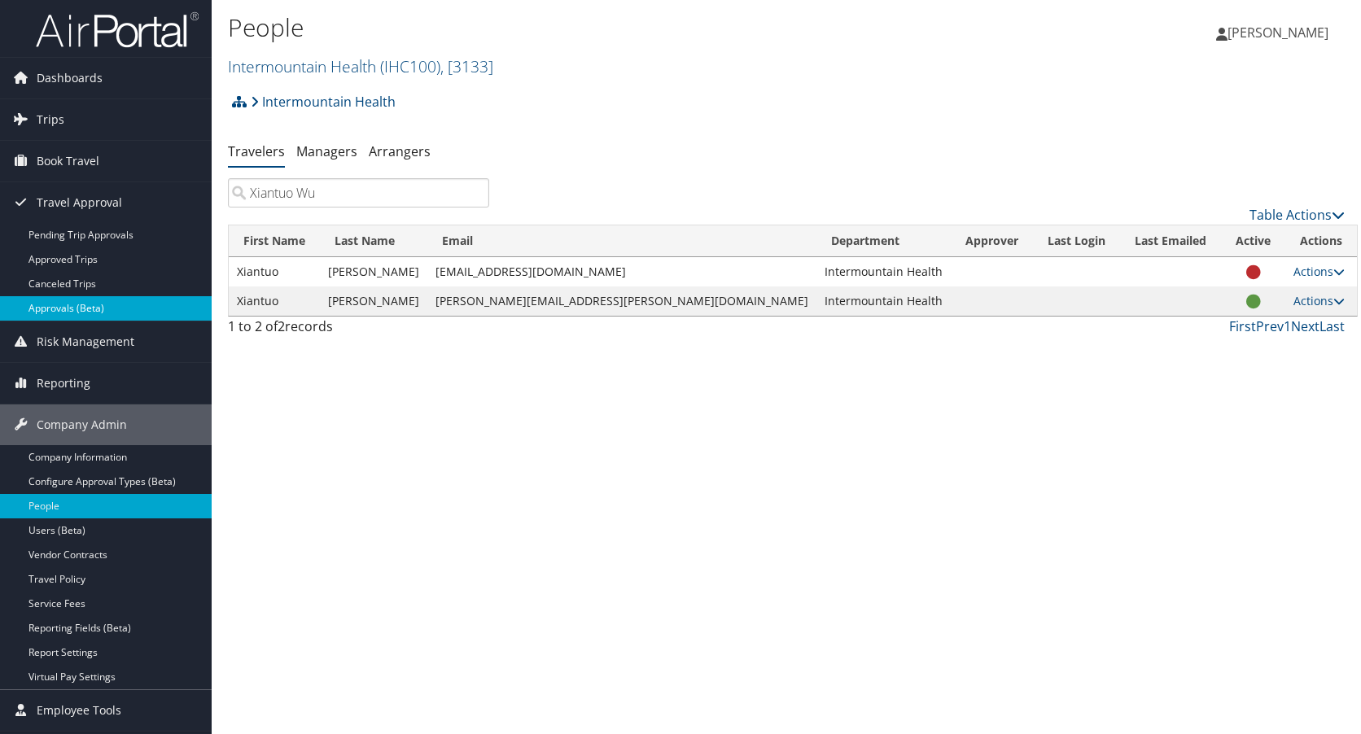
click at [57, 303] on link "Approvals (Beta)" at bounding box center [106, 308] width 212 height 24
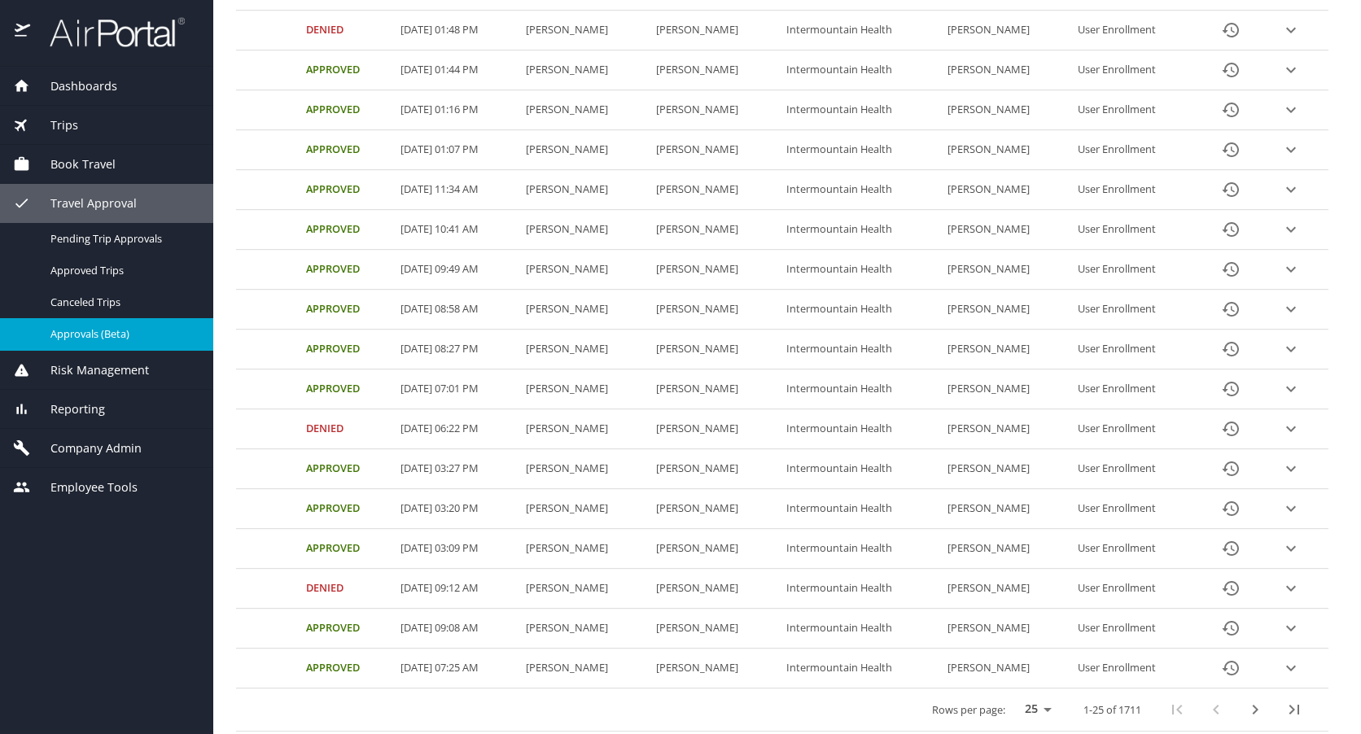
scroll to position [592, 0]
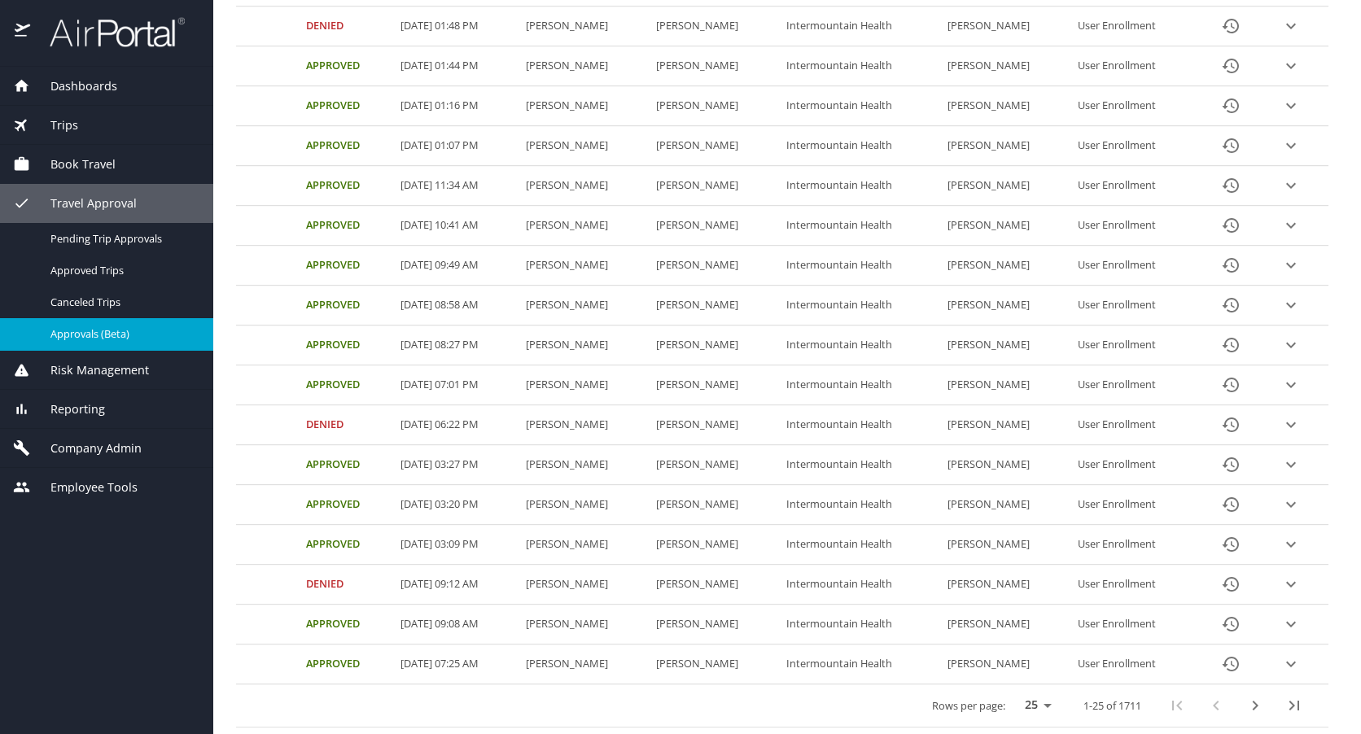
click at [1248, 703] on icon "next page" at bounding box center [1256, 706] width 20 height 20
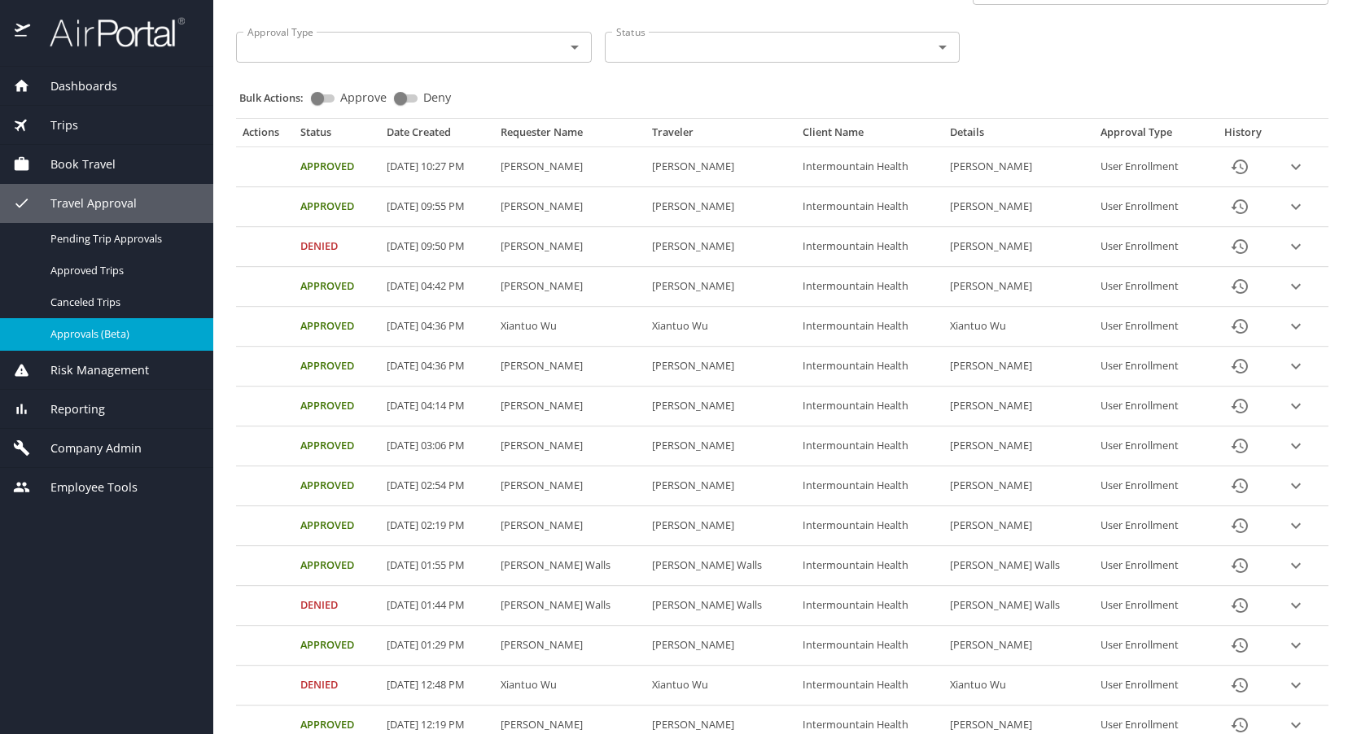
scroll to position [103, 0]
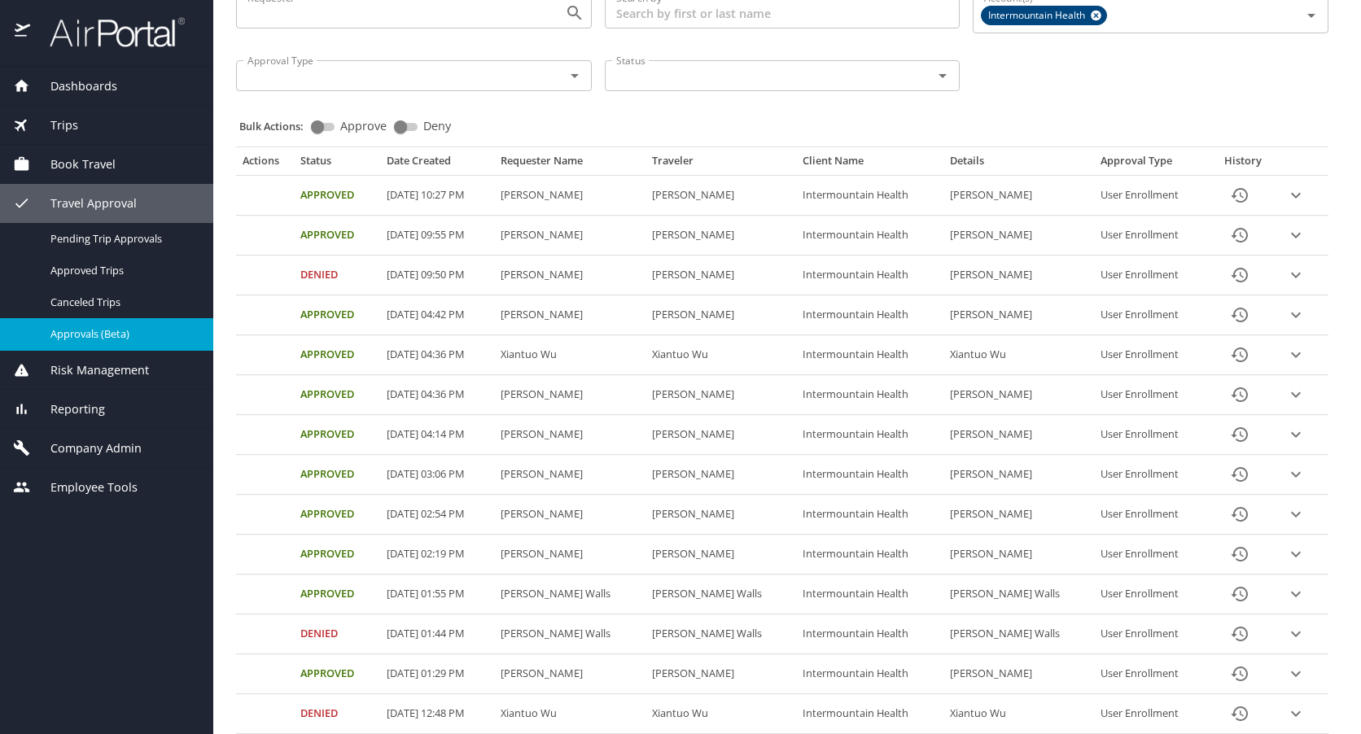
click at [74, 198] on span "Travel Approval" at bounding box center [83, 204] width 107 height 18
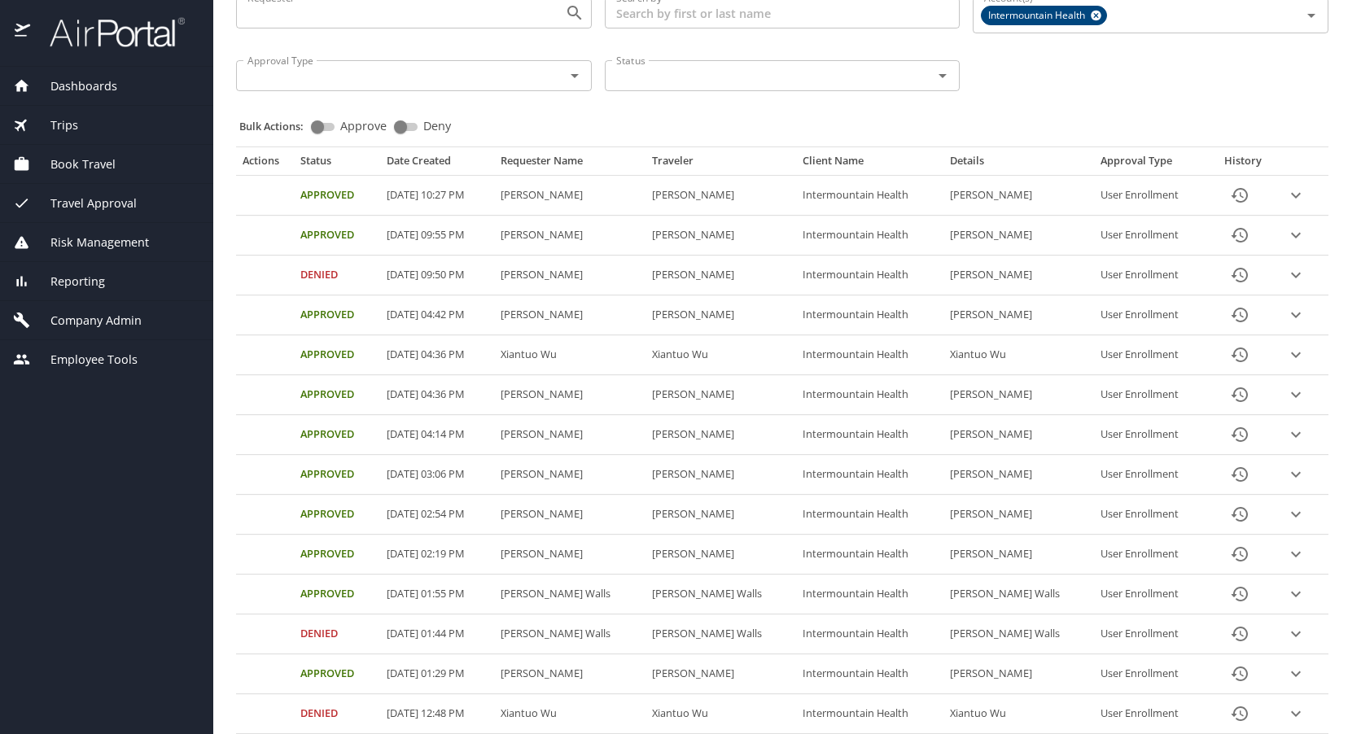
click at [75, 313] on span "Company Admin" at bounding box center [86, 321] width 112 height 18
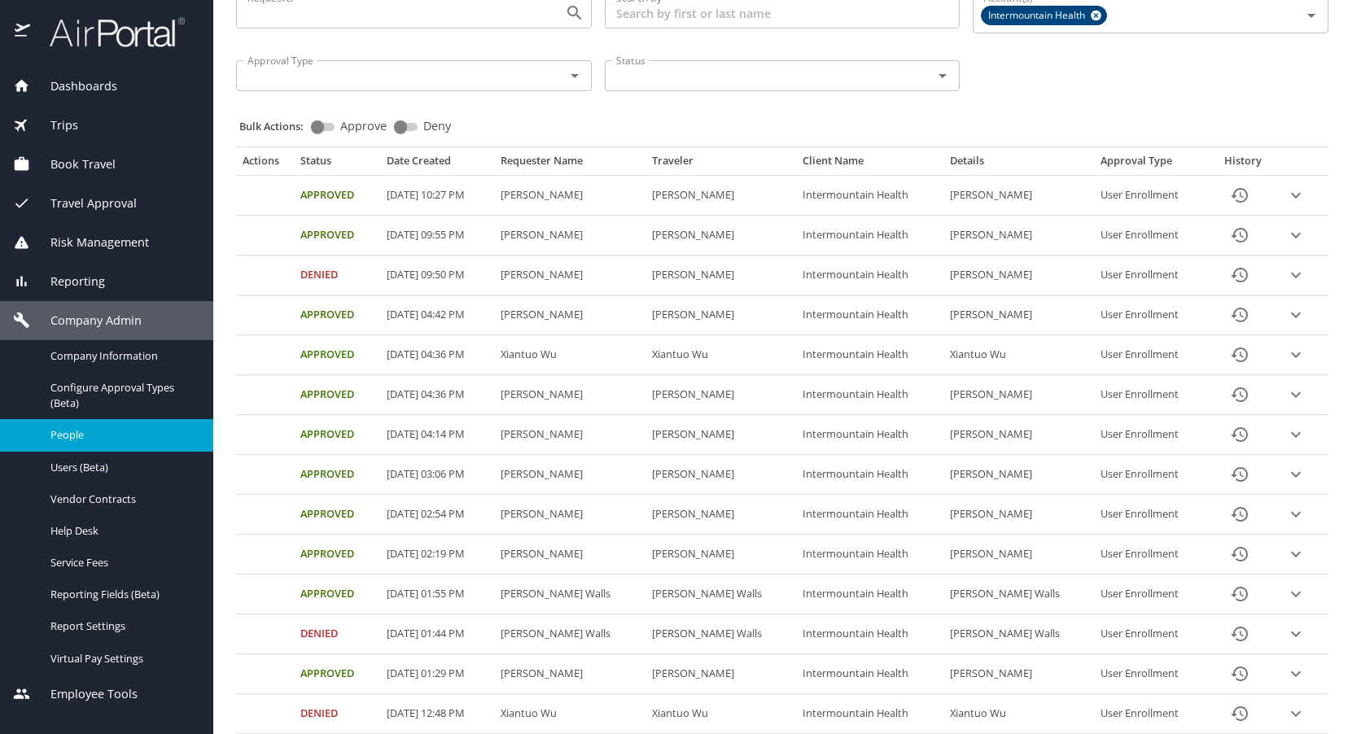
click at [67, 431] on span "People" at bounding box center [121, 434] width 143 height 15
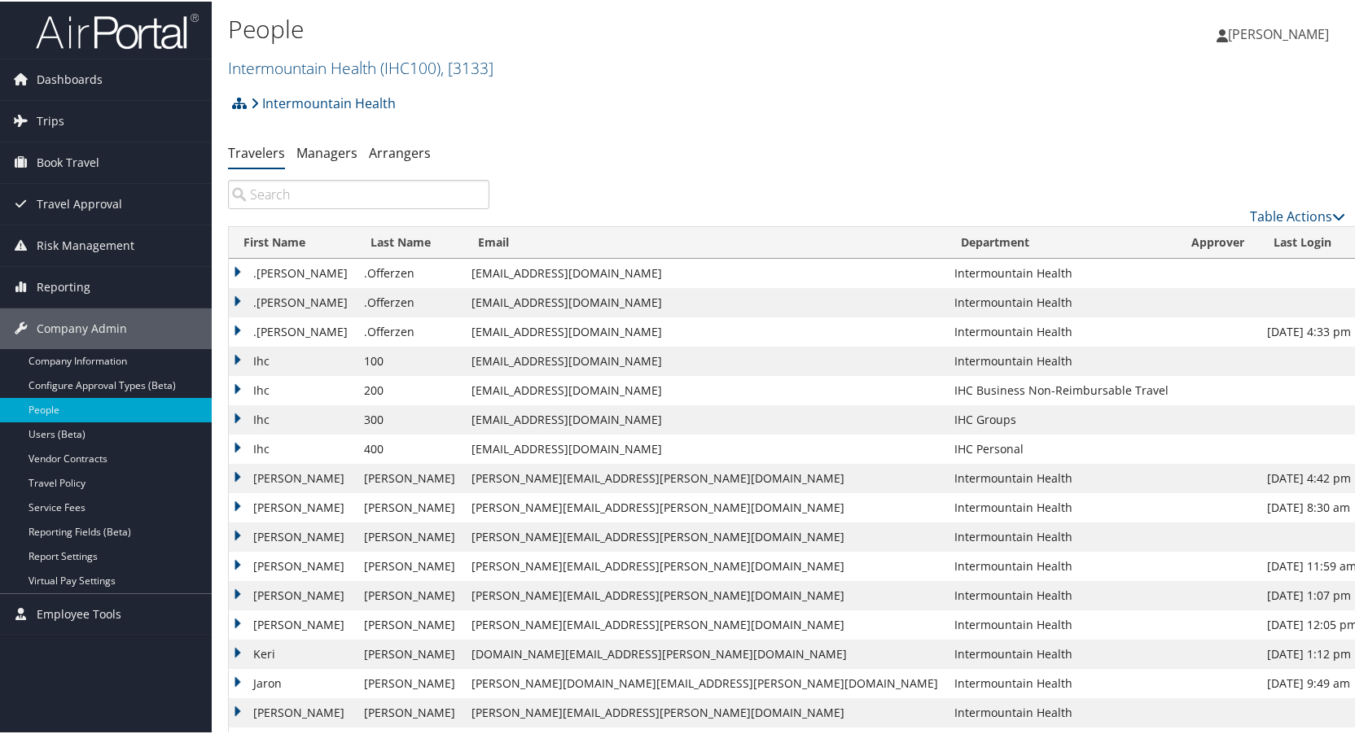
click at [312, 197] on input "search" at bounding box center [358, 192] width 261 height 29
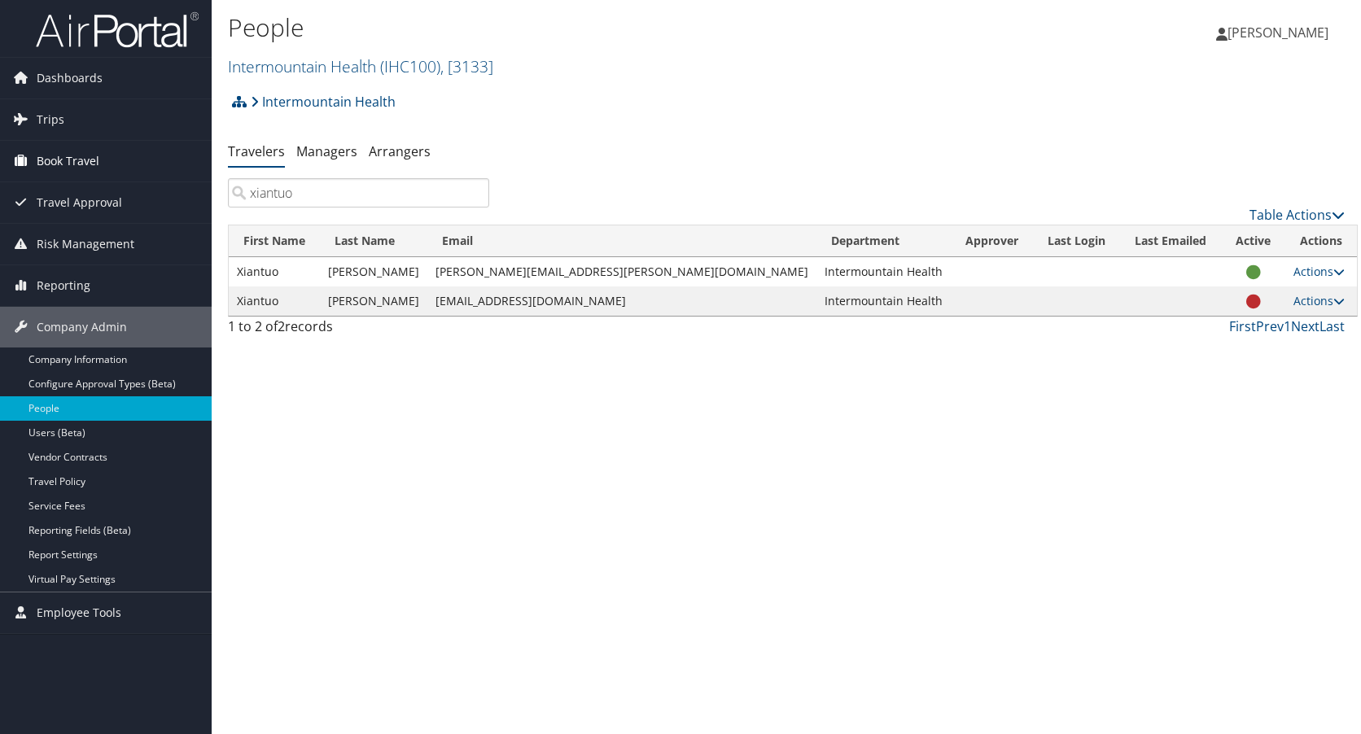
type input "xiantuo"
click at [471, 192] on input "xiantuo" at bounding box center [358, 192] width 261 height 29
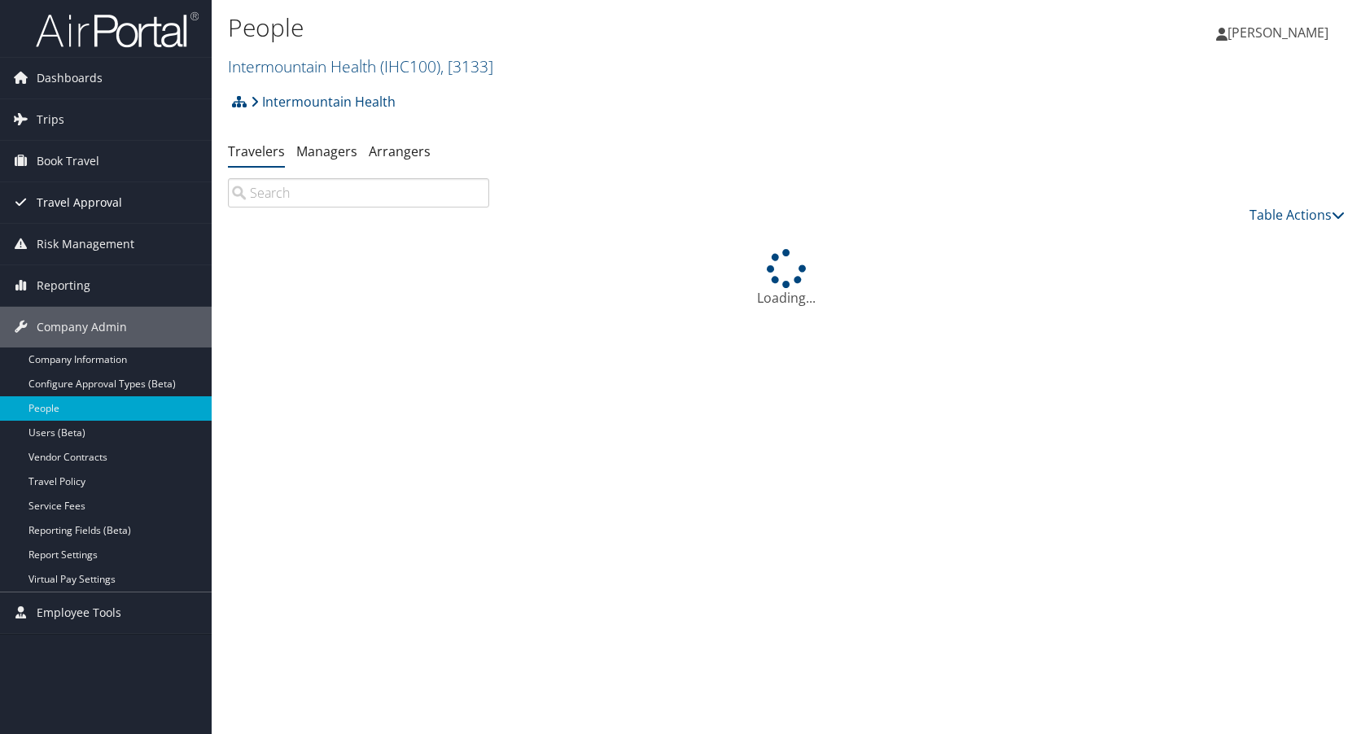
click at [70, 201] on span "Travel Approval" at bounding box center [79, 202] width 85 height 41
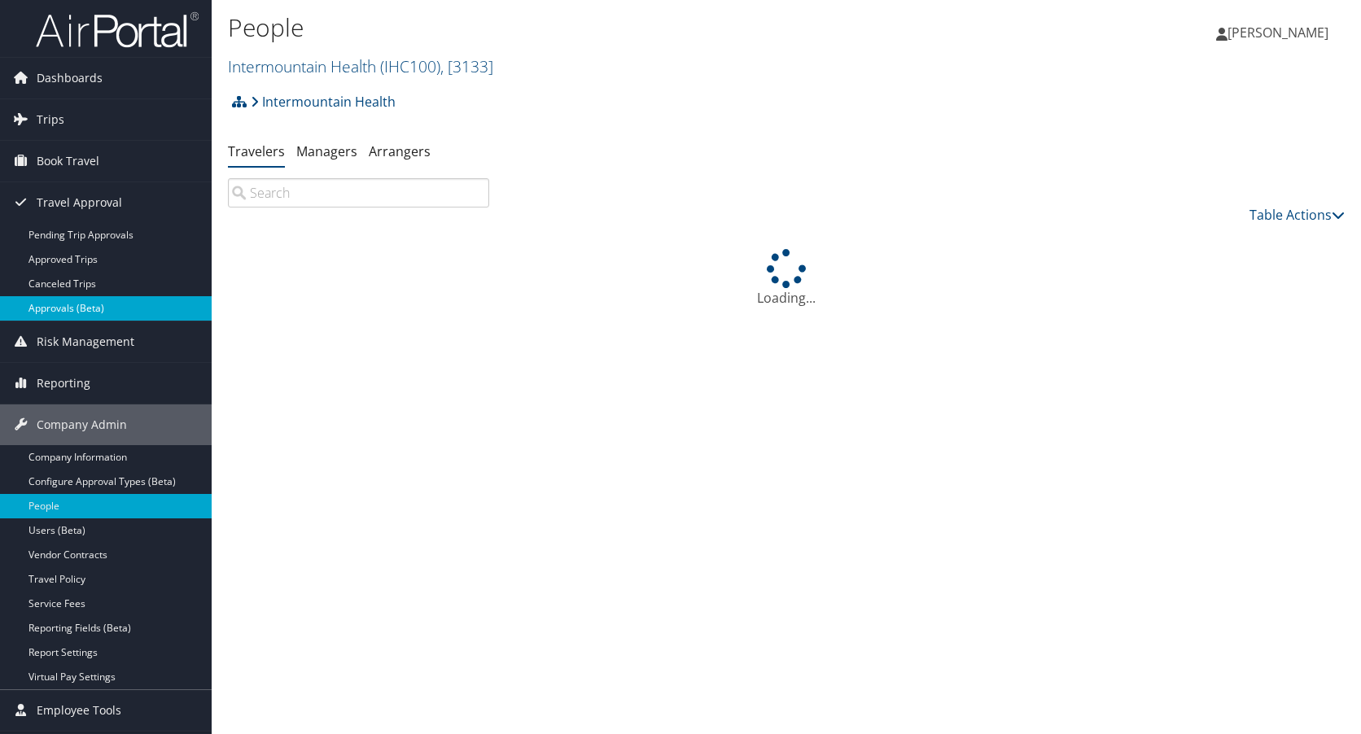
click at [63, 304] on link "Approvals (Beta)" at bounding box center [106, 308] width 212 height 24
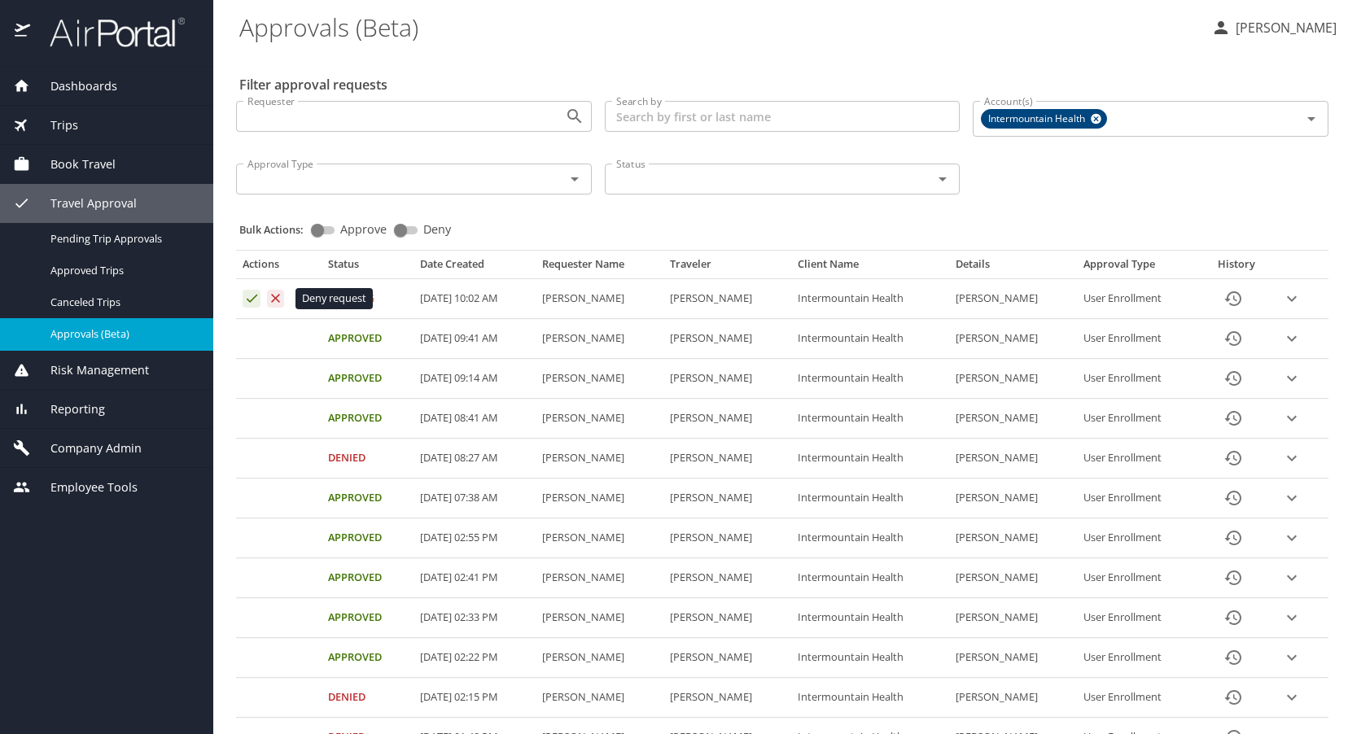
click at [276, 296] on icon "Approval table" at bounding box center [275, 298] width 15 height 15
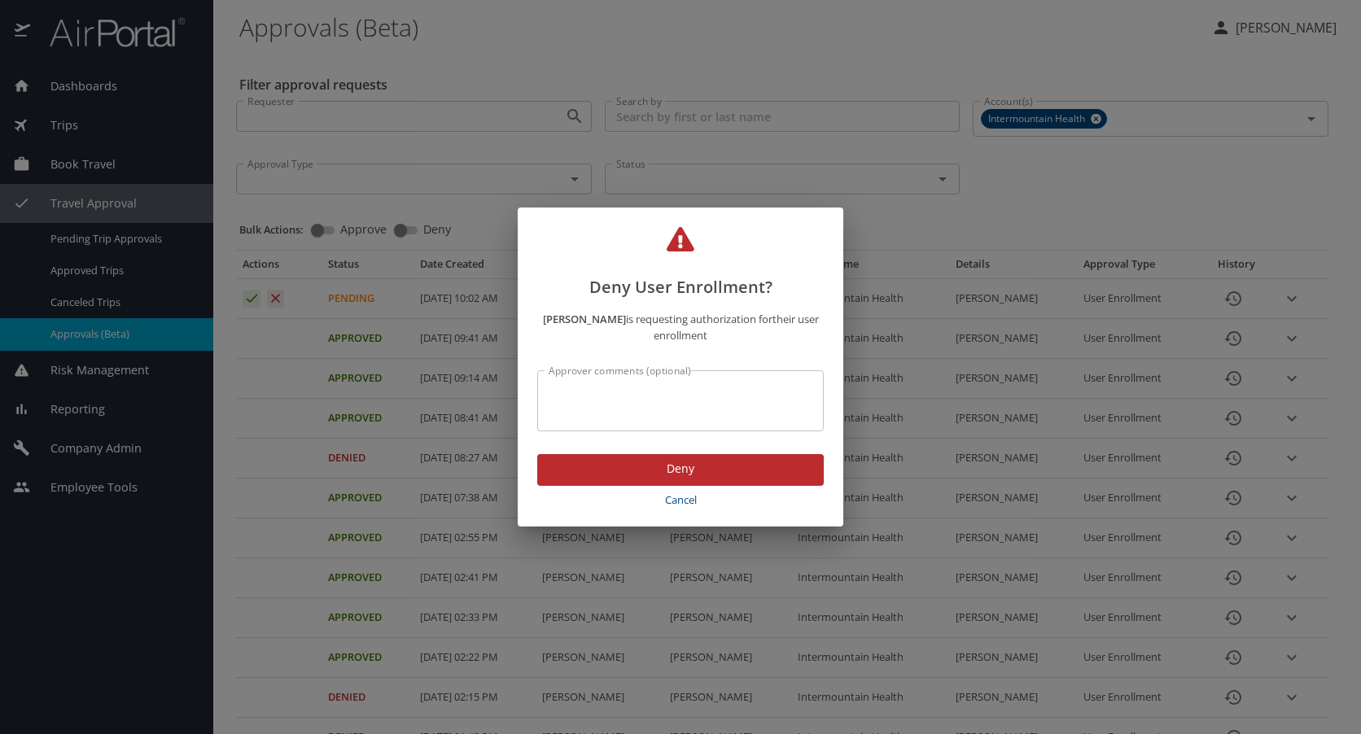
click at [733, 405] on textarea "Approver comments (optional)" at bounding box center [681, 401] width 264 height 31
type textarea "incorrect email address"
click at [686, 467] on span "Deny" at bounding box center [680, 469] width 261 height 20
